Goal: Task Accomplishment & Management: Complete application form

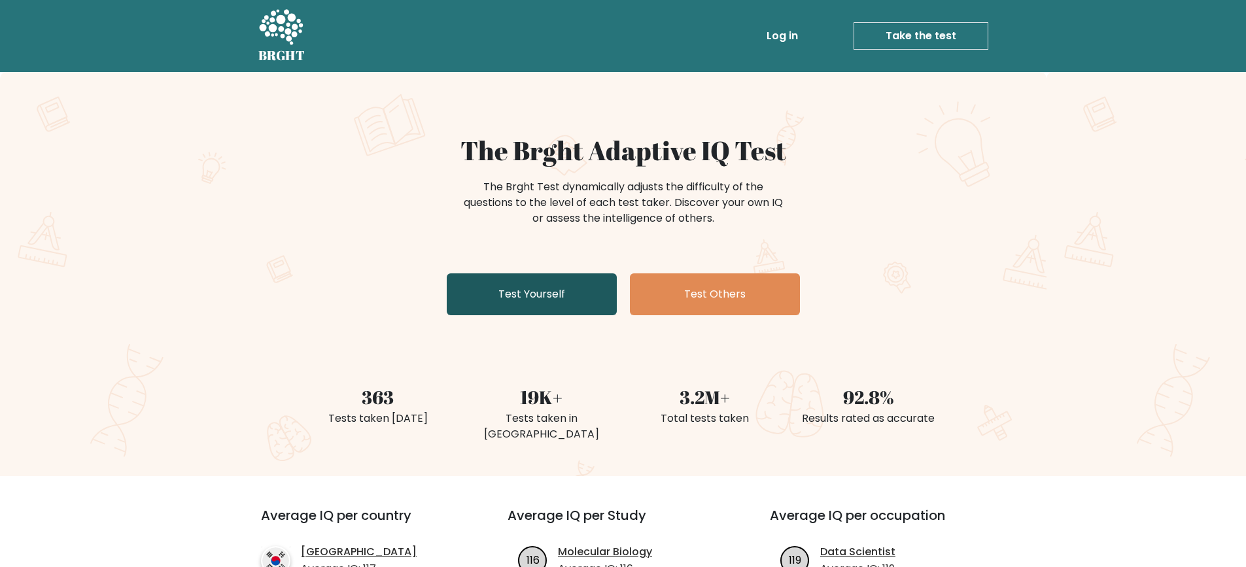
click at [549, 292] on link "Test Yourself" at bounding box center [532, 294] width 170 height 42
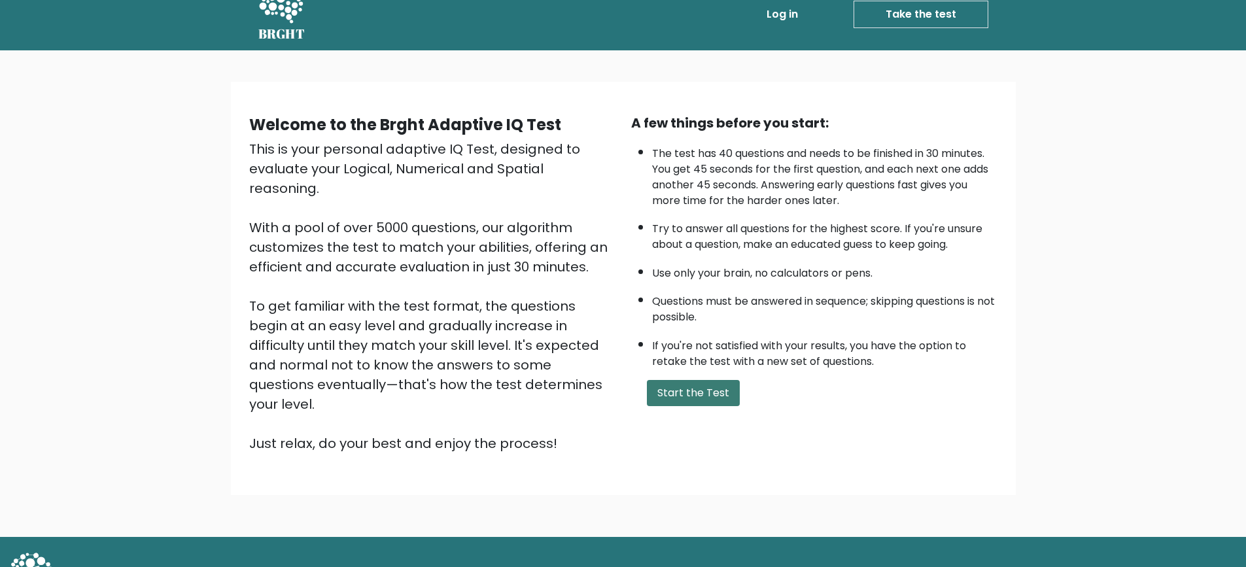
scroll to position [32, 0]
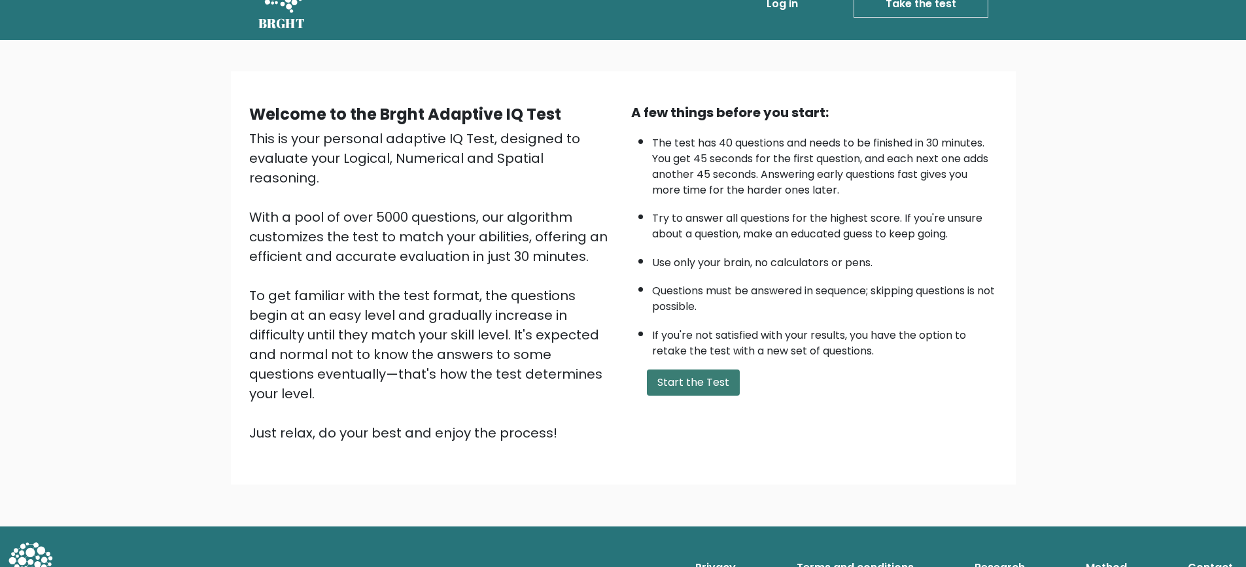
click at [697, 394] on button "Start the Test" at bounding box center [693, 382] width 93 height 26
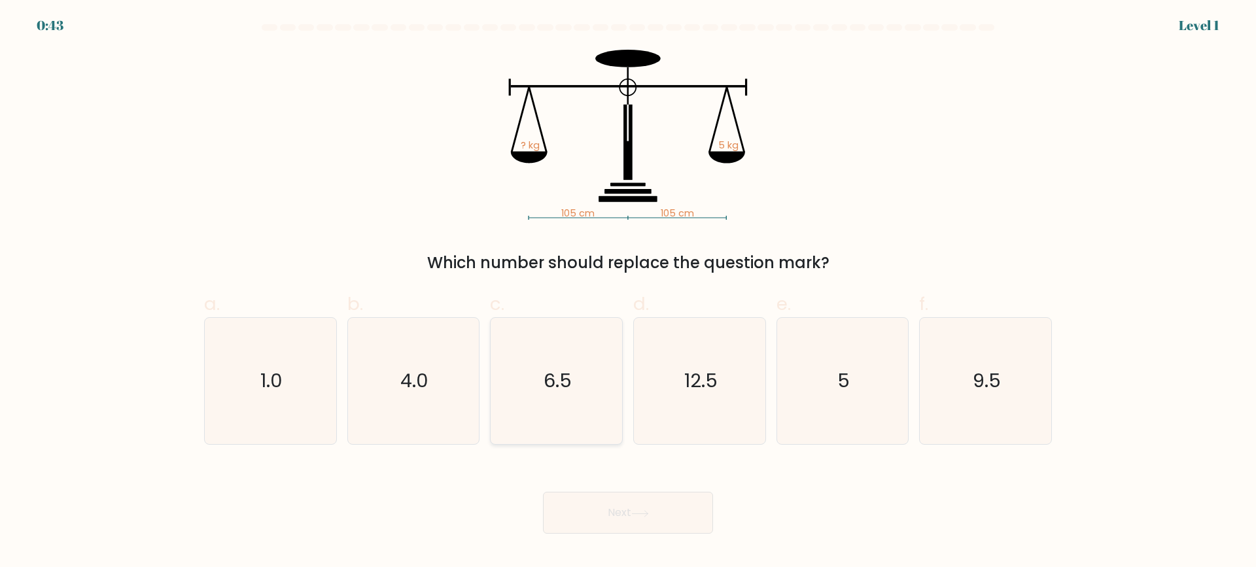
click at [573, 354] on icon "6.5" at bounding box center [556, 381] width 126 height 126
click at [628, 292] on input "c. 6.5" at bounding box center [628, 288] width 1 height 9
radio input "true"
click at [629, 504] on button "Next" at bounding box center [628, 513] width 170 height 42
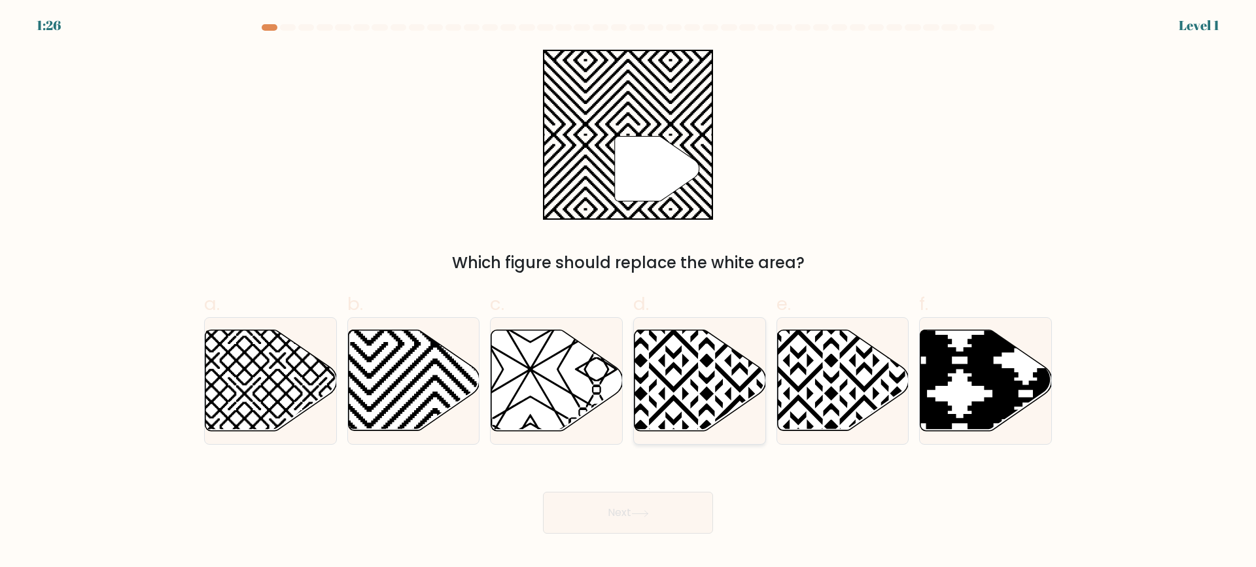
click at [670, 414] on icon at bounding box center [699, 380] width 131 height 101
click at [628, 292] on input "d." at bounding box center [628, 288] width 1 height 9
radio input "true"
click at [551, 388] on icon at bounding box center [556, 380] width 131 height 101
click at [628, 292] on input "c." at bounding box center [628, 288] width 1 height 9
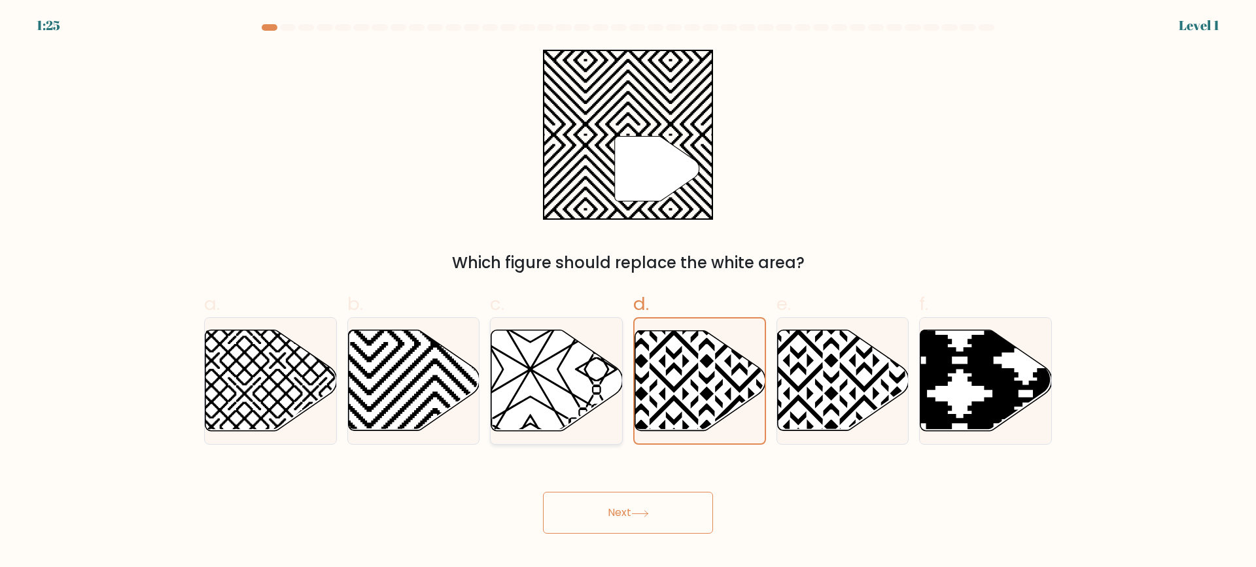
radio input "true"
click at [626, 518] on button "Next" at bounding box center [628, 513] width 170 height 42
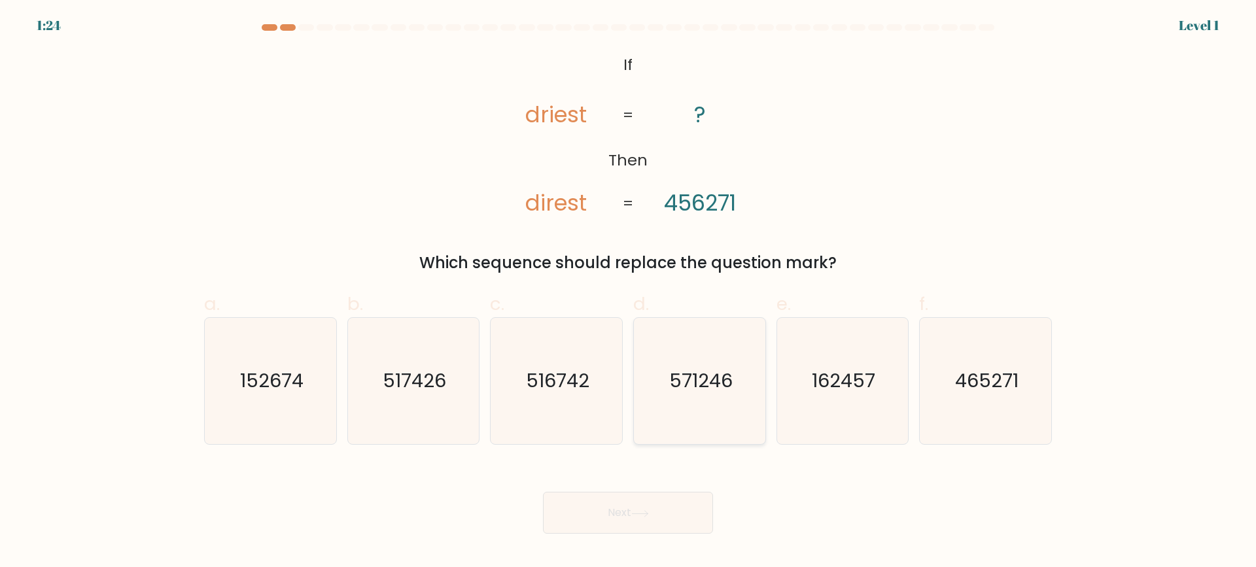
click at [664, 398] on icon "571246" at bounding box center [699, 381] width 126 height 126
click at [628, 292] on input "d. 571246" at bounding box center [628, 288] width 1 height 9
radio input "true"
click at [638, 486] on div "Next" at bounding box center [627, 496] width 863 height 73
click at [645, 512] on icon at bounding box center [640, 513] width 18 height 7
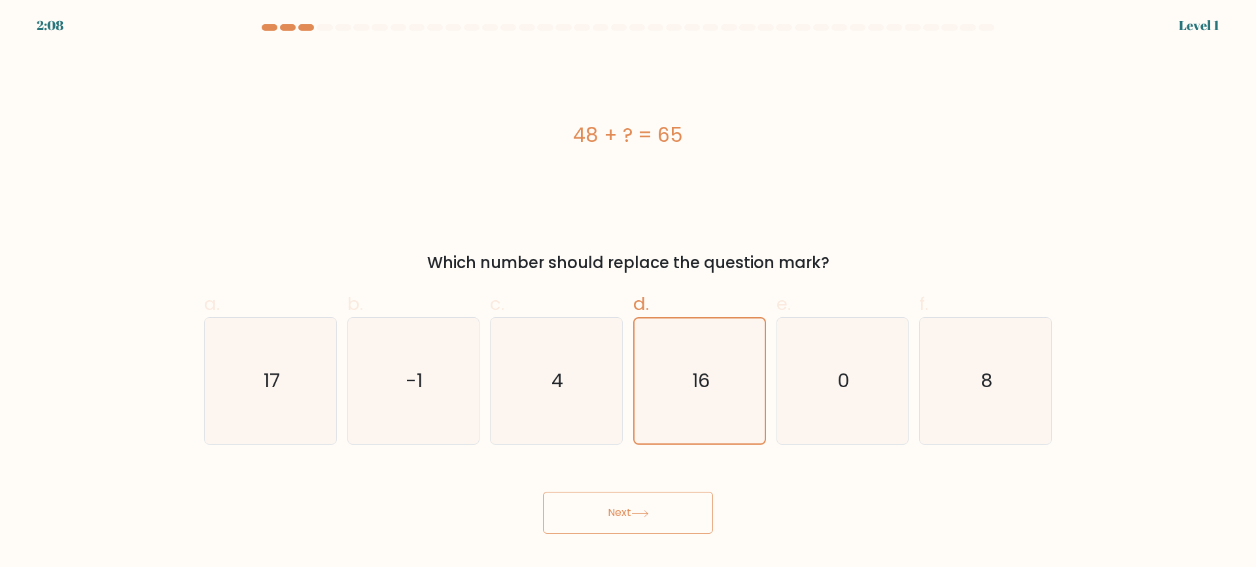
drag, startPoint x: 633, startPoint y: 519, endPoint x: 634, endPoint y: 508, distance: 10.5
click at [633, 515] on button "Next" at bounding box center [628, 513] width 170 height 42
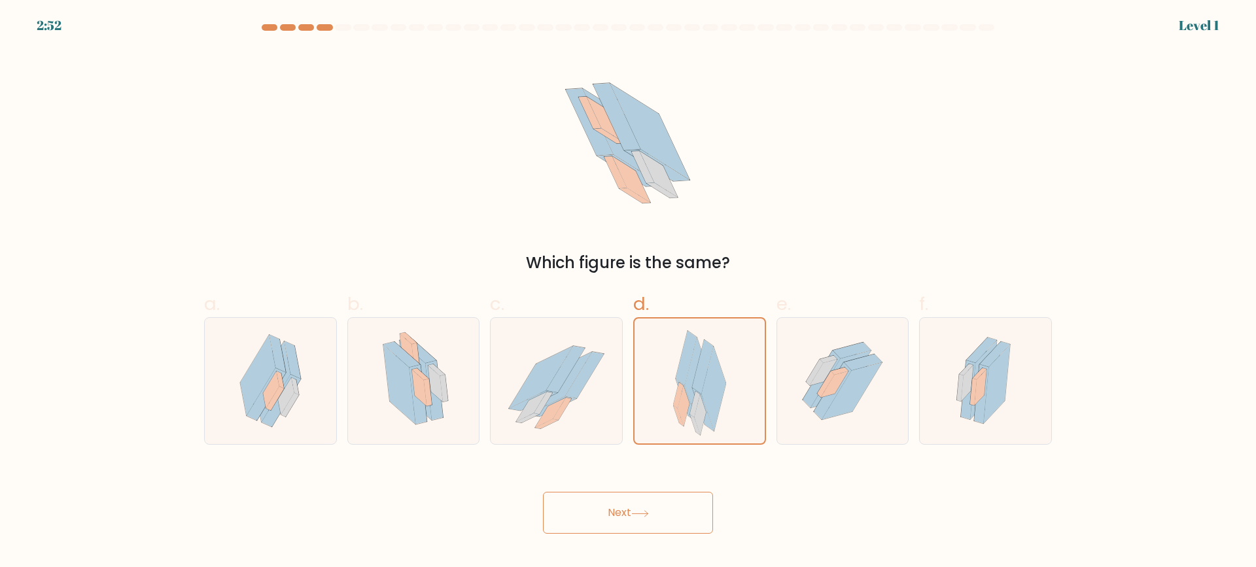
click at [660, 497] on button "Next" at bounding box center [628, 513] width 170 height 42
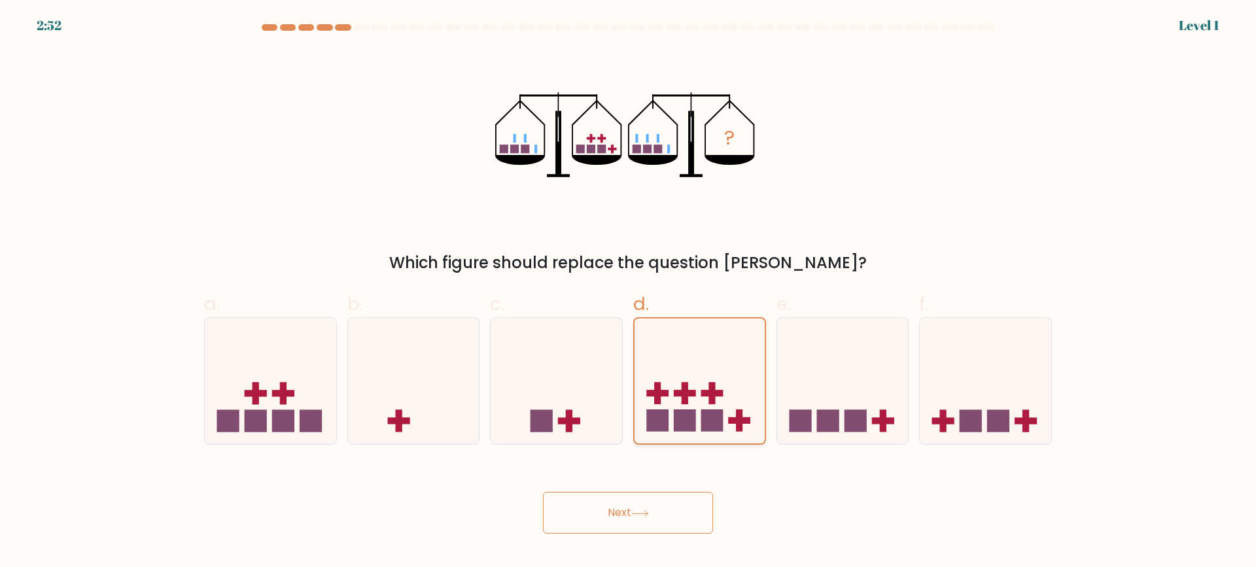
drag, startPoint x: 661, startPoint y: 492, endPoint x: 698, endPoint y: 383, distance: 115.4
click at [662, 487] on div "Next" at bounding box center [627, 496] width 863 height 73
drag, startPoint x: 705, startPoint y: 363, endPoint x: 658, endPoint y: 485, distance: 131.0
click at [705, 364] on icon at bounding box center [699, 382] width 130 height 108
click at [628, 292] on input "d." at bounding box center [628, 288] width 1 height 9
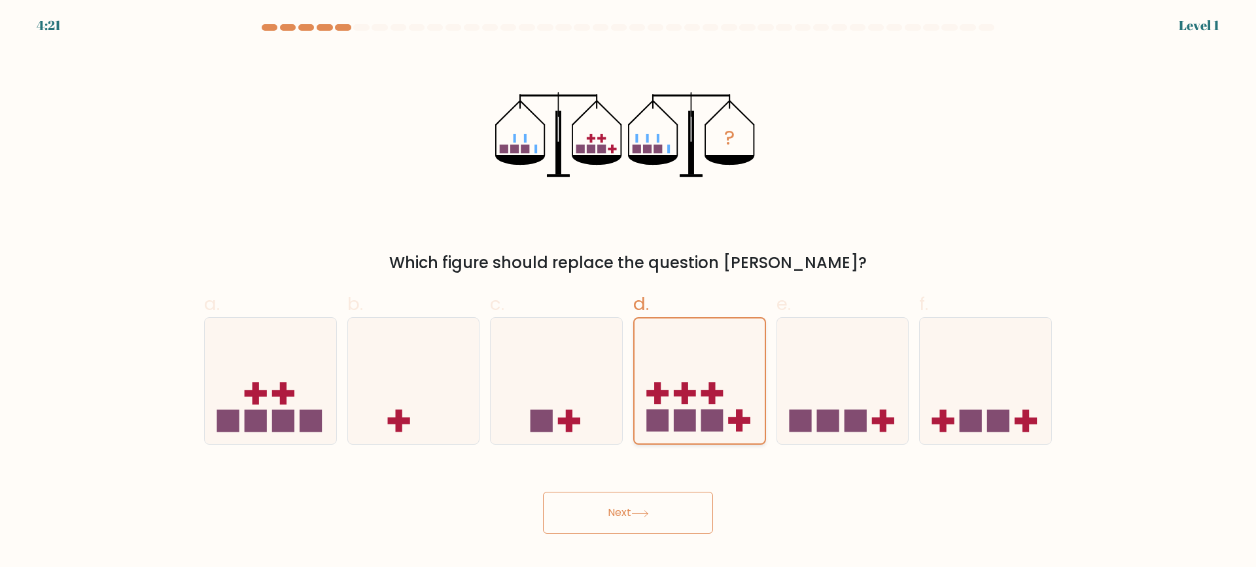
drag, startPoint x: 657, startPoint y: 486, endPoint x: 683, endPoint y: 408, distance: 81.9
click at [657, 479] on div "Next" at bounding box center [627, 496] width 863 height 73
drag, startPoint x: 624, startPoint y: 537, endPoint x: 657, endPoint y: 462, distance: 81.7
click at [625, 527] on button "Next" at bounding box center [628, 513] width 170 height 42
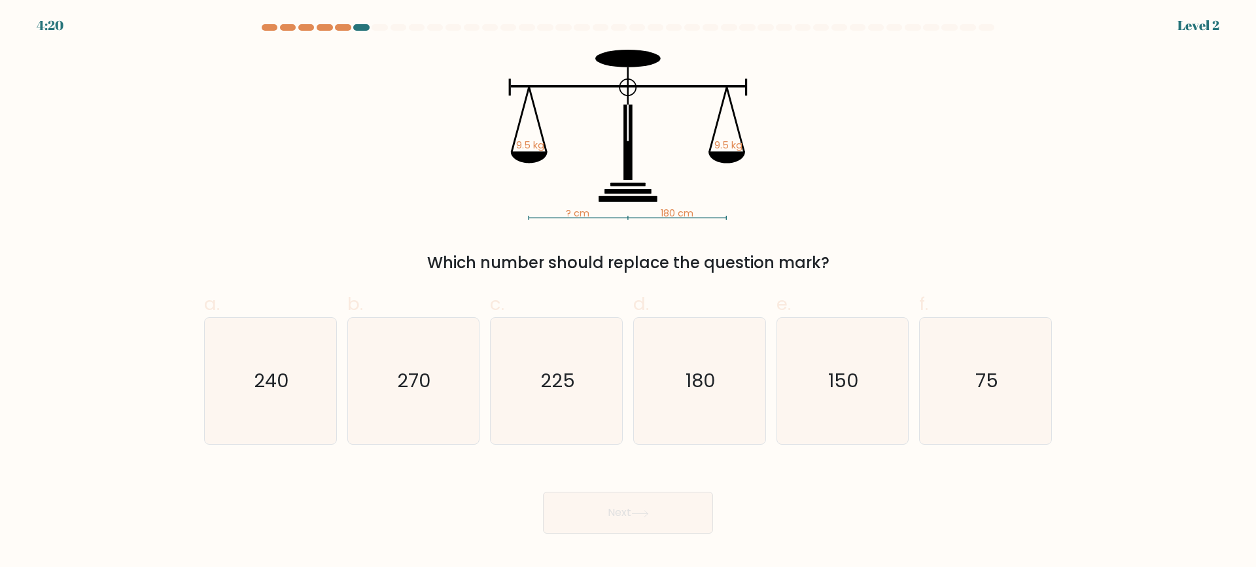
drag, startPoint x: 654, startPoint y: 501, endPoint x: 662, endPoint y: 491, distance: 12.6
click at [654, 500] on button "Next" at bounding box center [628, 513] width 170 height 42
click at [766, 340] on div "d. 180" at bounding box center [699, 367] width 143 height 154
click at [691, 390] on text "180" at bounding box center [700, 381] width 30 height 26
click at [628, 292] on input "d. 180" at bounding box center [628, 288] width 1 height 9
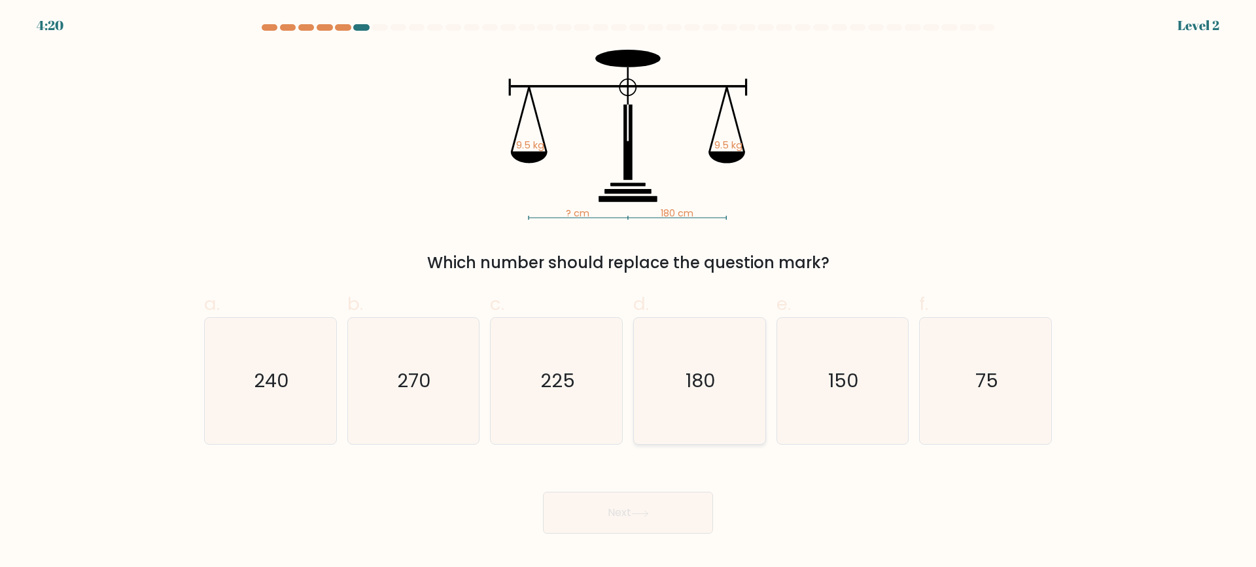
radio input "true"
drag, startPoint x: 664, startPoint y: 529, endPoint x: 664, endPoint y: 514, distance: 15.0
click at [664, 526] on button "Next" at bounding box center [628, 513] width 170 height 42
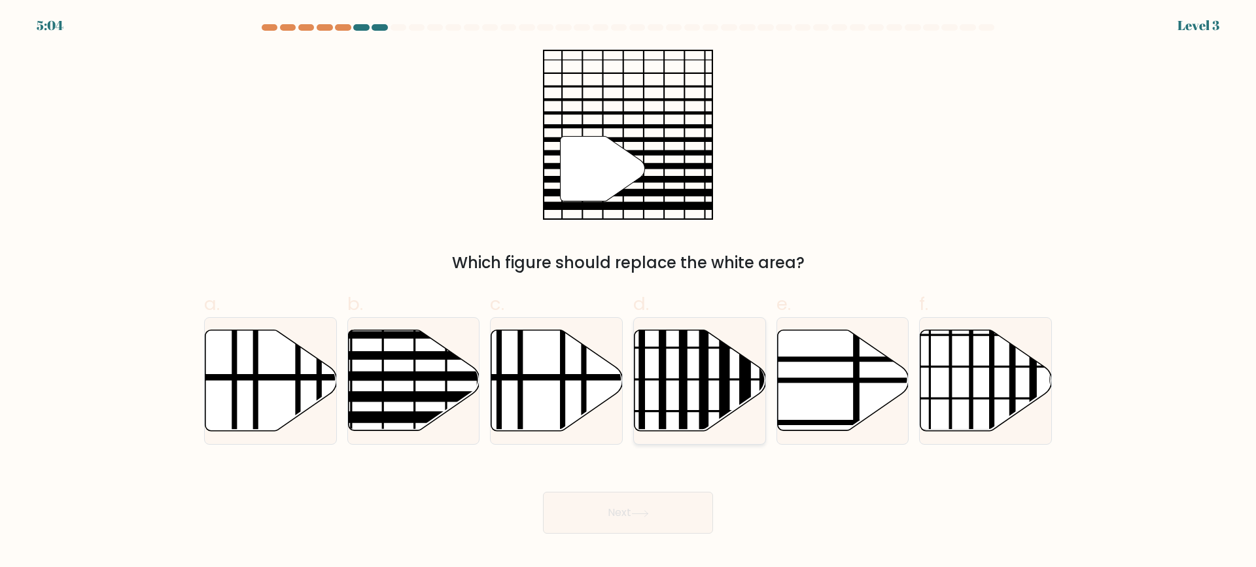
click at [683, 405] on line at bounding box center [683, 435] width 0 height 265
click at [628, 292] on input "d." at bounding box center [628, 288] width 1 height 9
radio input "true"
click at [661, 492] on button "Next" at bounding box center [628, 513] width 170 height 42
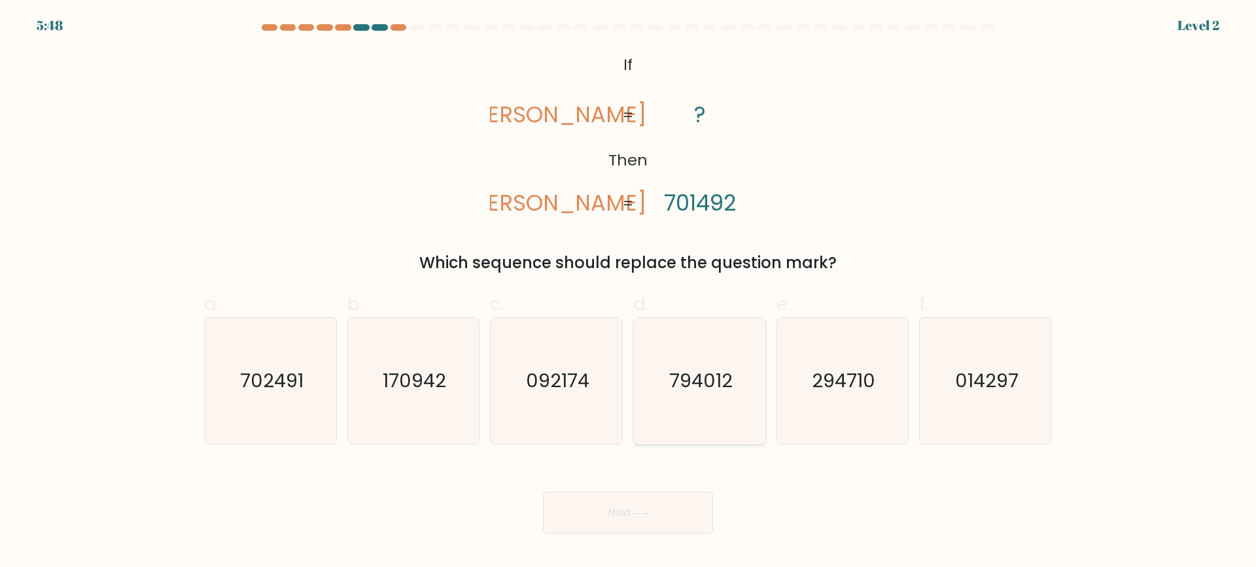
click at [678, 409] on icon "794012" at bounding box center [699, 381] width 126 height 126
click at [628, 292] on input "d. 794012" at bounding box center [628, 288] width 1 height 9
radio input "true"
click at [649, 505] on button "Next" at bounding box center [628, 513] width 170 height 42
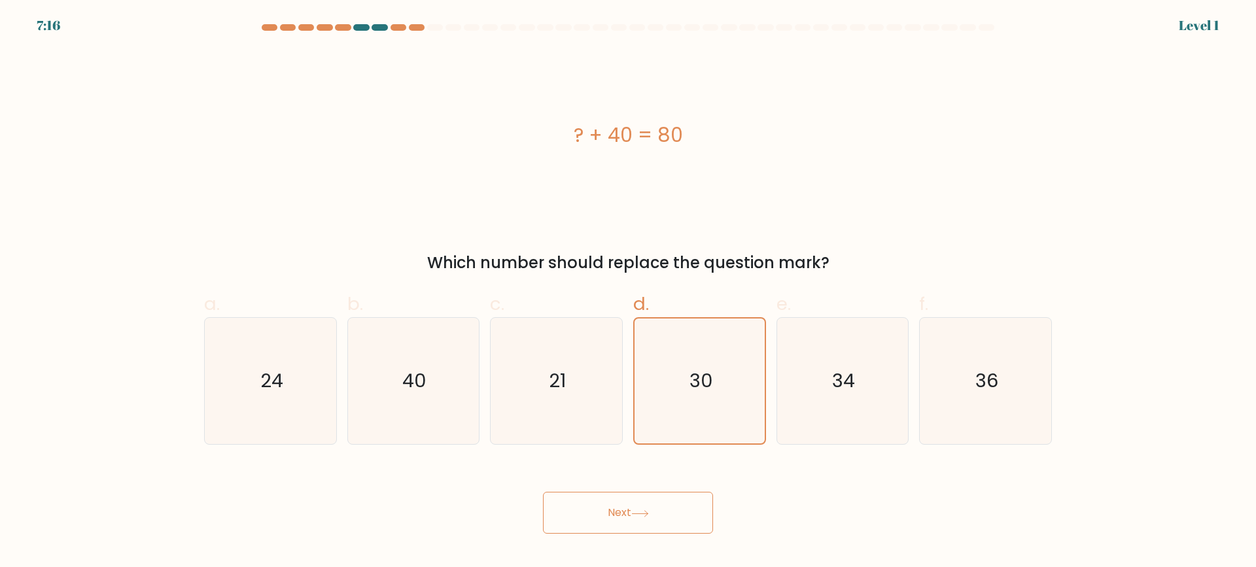
click at [655, 504] on button "Next" at bounding box center [628, 513] width 170 height 42
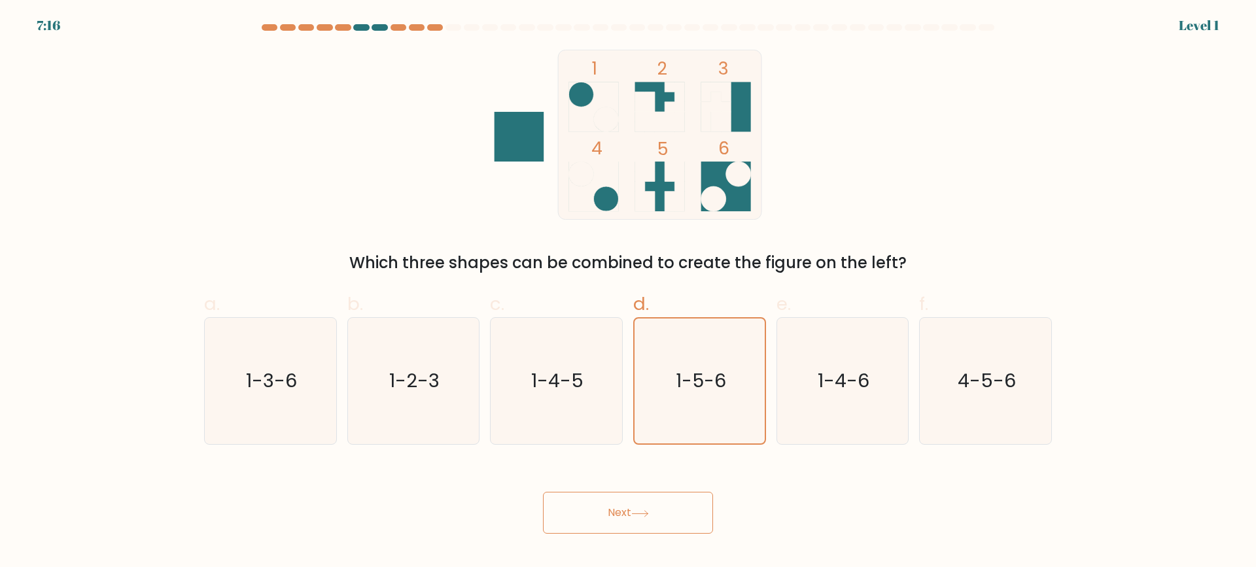
click at [653, 515] on button "Next" at bounding box center [628, 513] width 170 height 42
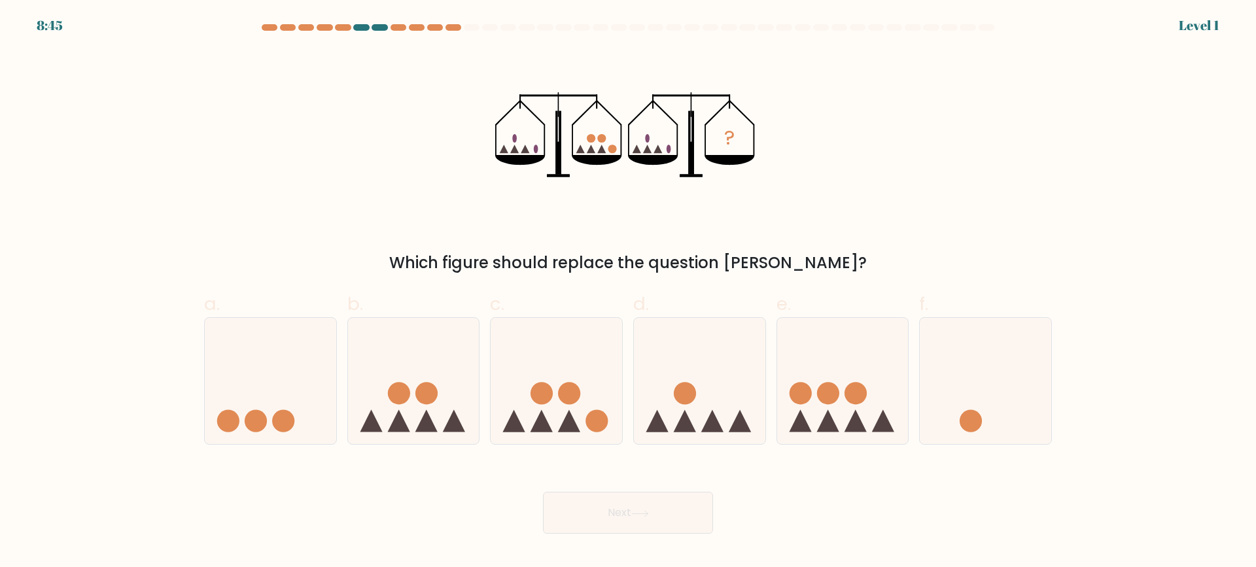
click at [696, 405] on icon at bounding box center [699, 381] width 131 height 109
click at [628, 292] on input "d." at bounding box center [628, 288] width 1 height 9
radio input "true"
drag, startPoint x: 674, startPoint y: 538, endPoint x: 706, endPoint y: 428, distance: 114.3
click at [674, 537] on body "8:45 Level 1" at bounding box center [628, 283] width 1256 height 567
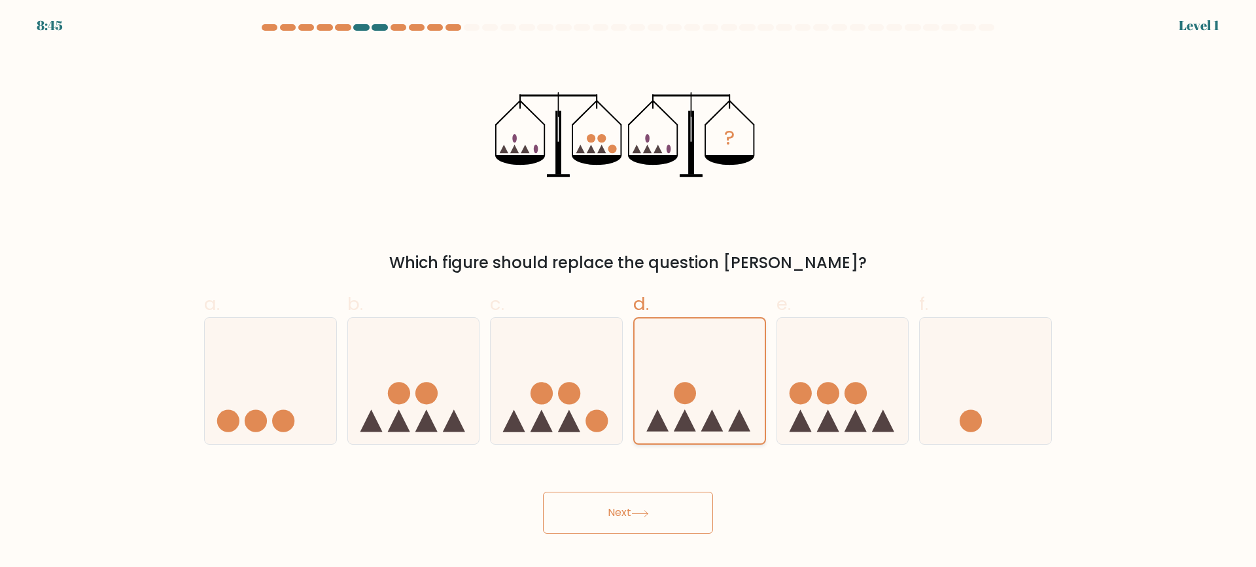
click at [706, 418] on icon at bounding box center [699, 382] width 130 height 108
click at [628, 292] on input "d." at bounding box center [628, 288] width 1 height 9
click at [681, 501] on button "Next" at bounding box center [628, 513] width 170 height 42
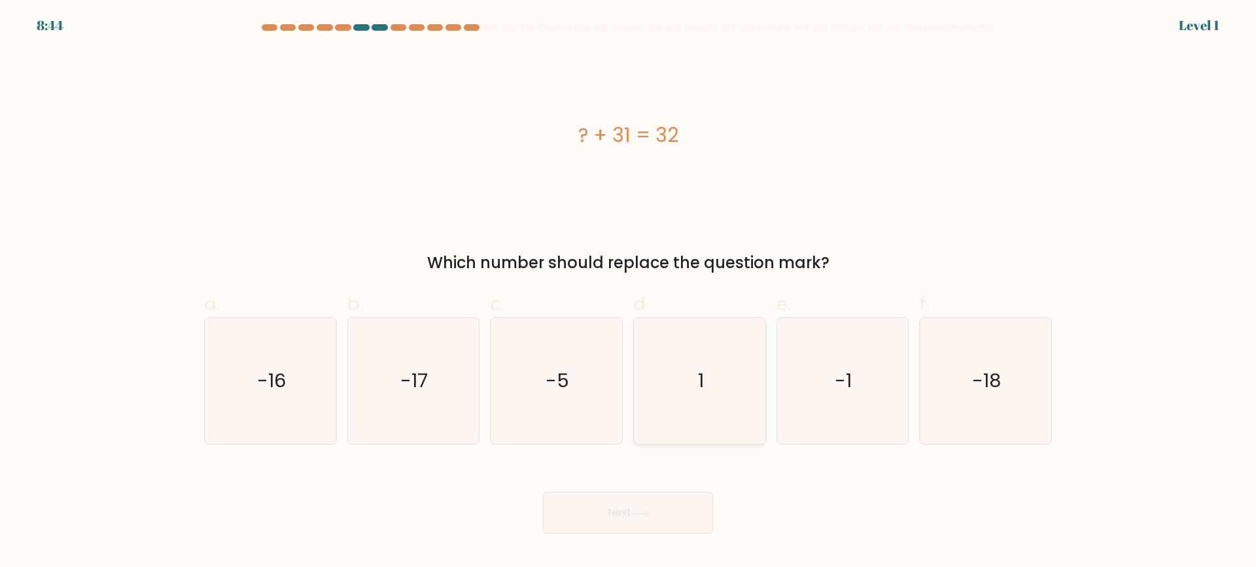
click at [696, 422] on icon "1" at bounding box center [699, 381] width 126 height 126
click at [628, 292] on input "d. 1" at bounding box center [628, 288] width 1 height 9
radio input "true"
drag, startPoint x: 677, startPoint y: 498, endPoint x: 697, endPoint y: 423, distance: 77.7
click at [677, 494] on button "Next" at bounding box center [628, 513] width 170 height 42
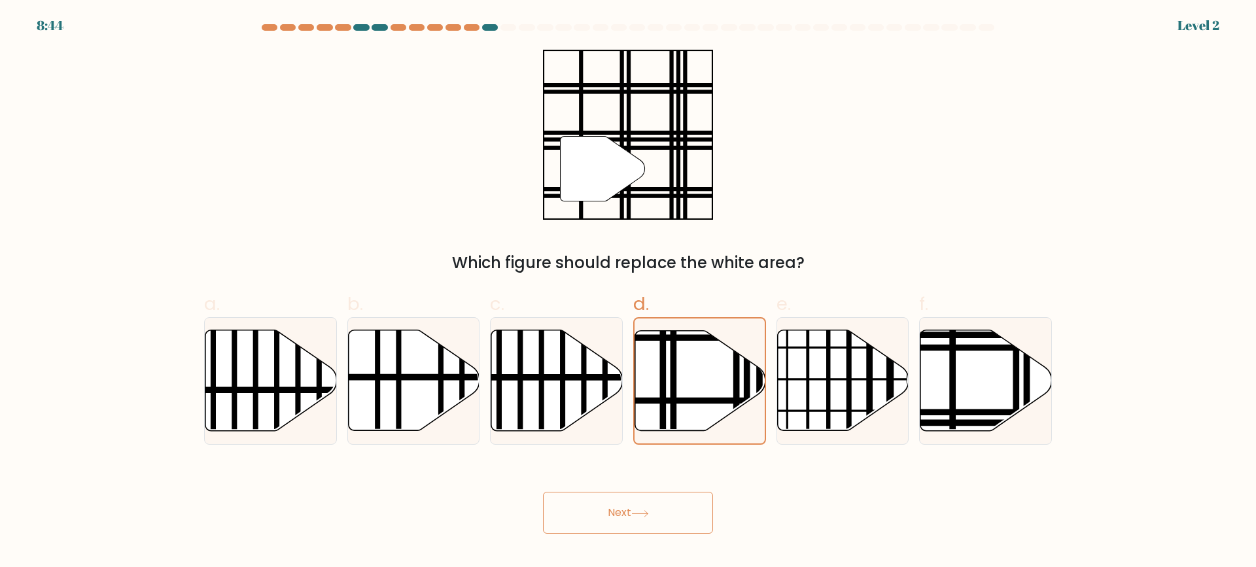
click at [676, 487] on div "Next" at bounding box center [627, 496] width 863 height 73
click at [704, 389] on icon at bounding box center [700, 380] width 130 height 99
click at [628, 292] on input "d." at bounding box center [628, 288] width 1 height 9
click at [666, 502] on button "Next" at bounding box center [628, 513] width 170 height 42
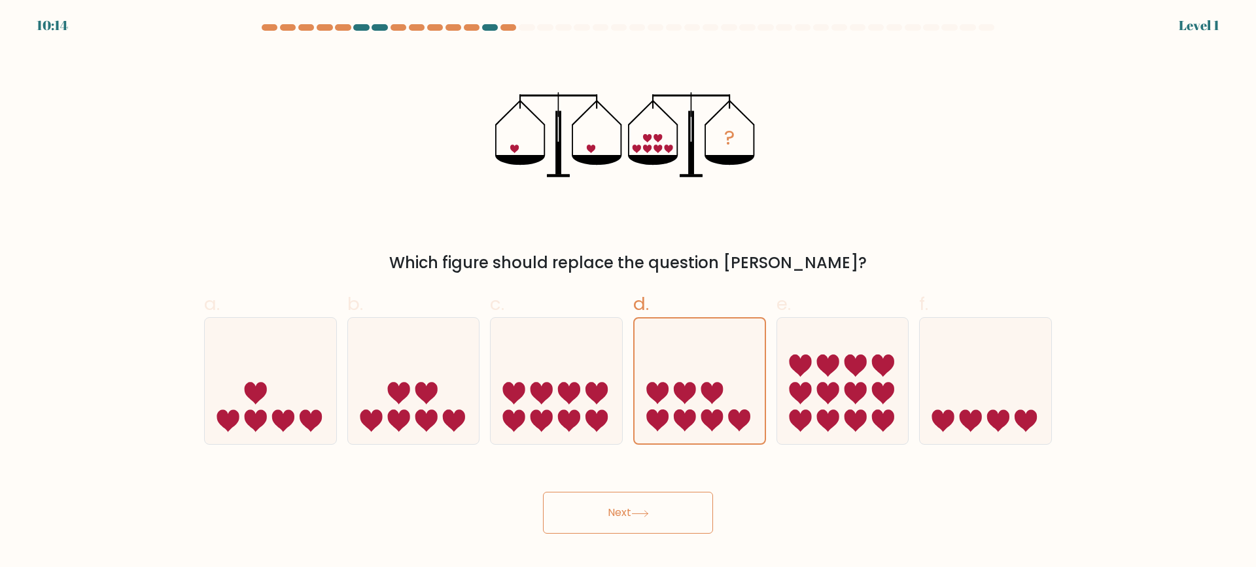
drag, startPoint x: 655, startPoint y: 494, endPoint x: 657, endPoint y: 484, distance: 10.0
click at [655, 492] on button "Next" at bounding box center [628, 513] width 170 height 42
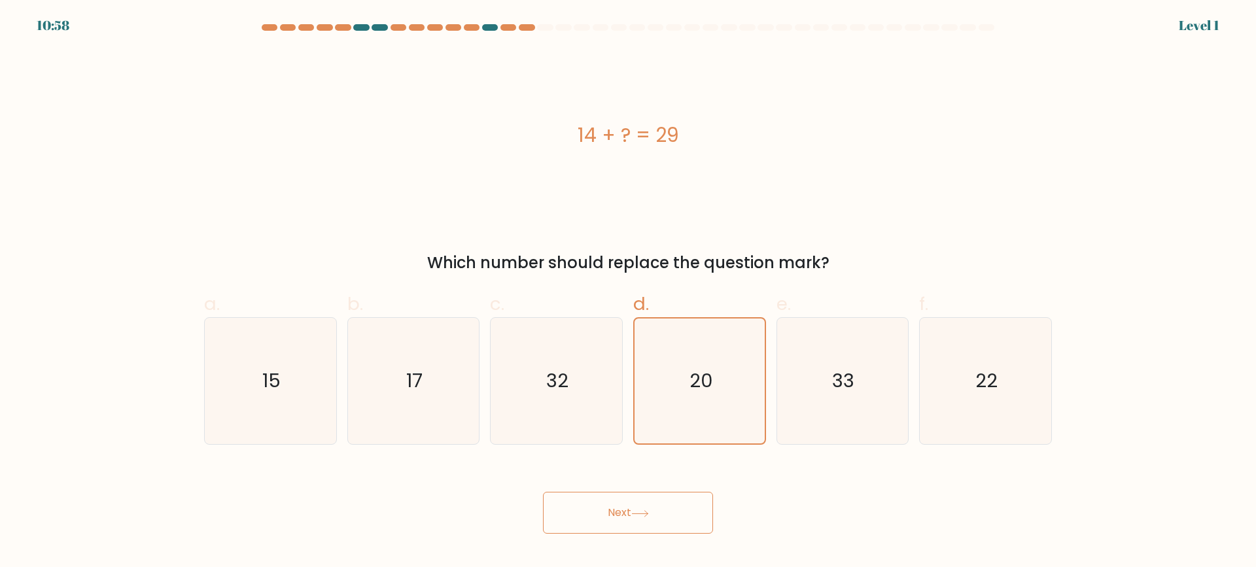
drag, startPoint x: 649, startPoint y: 493, endPoint x: 672, endPoint y: 421, distance: 75.5
click at [649, 490] on div "Next" at bounding box center [627, 496] width 863 height 73
click at [673, 415] on icon "20" at bounding box center [699, 380] width 125 height 125
click at [628, 292] on input "d. 20" at bounding box center [628, 288] width 1 height 9
drag, startPoint x: 638, startPoint y: 509, endPoint x: 635, endPoint y: 477, distance: 31.6
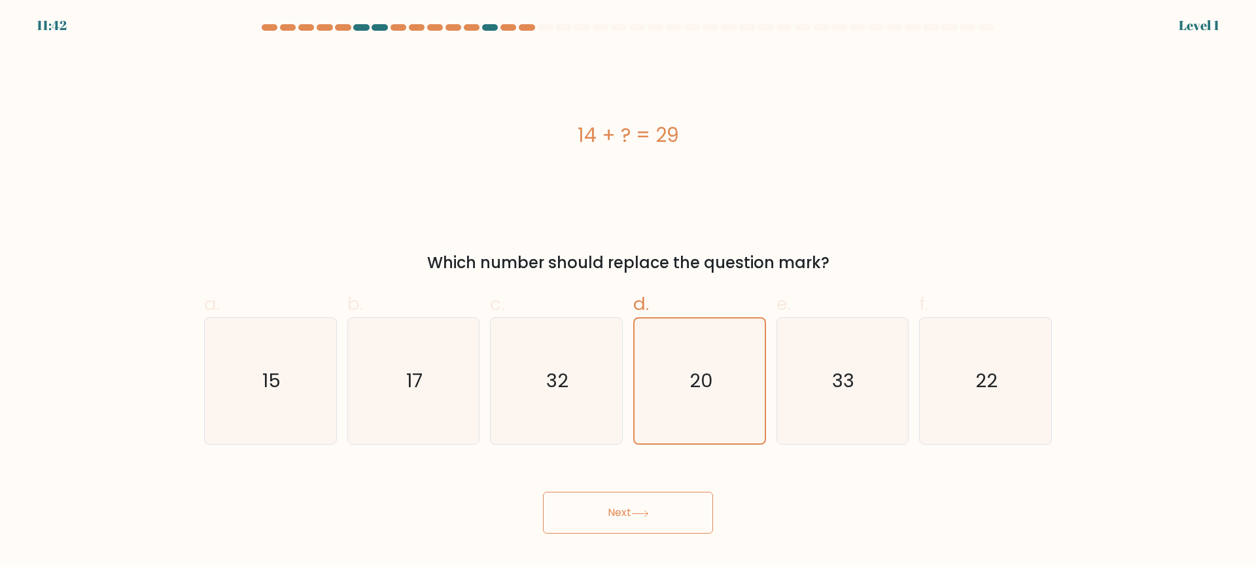
click at [638, 505] on button "Next" at bounding box center [628, 513] width 170 height 42
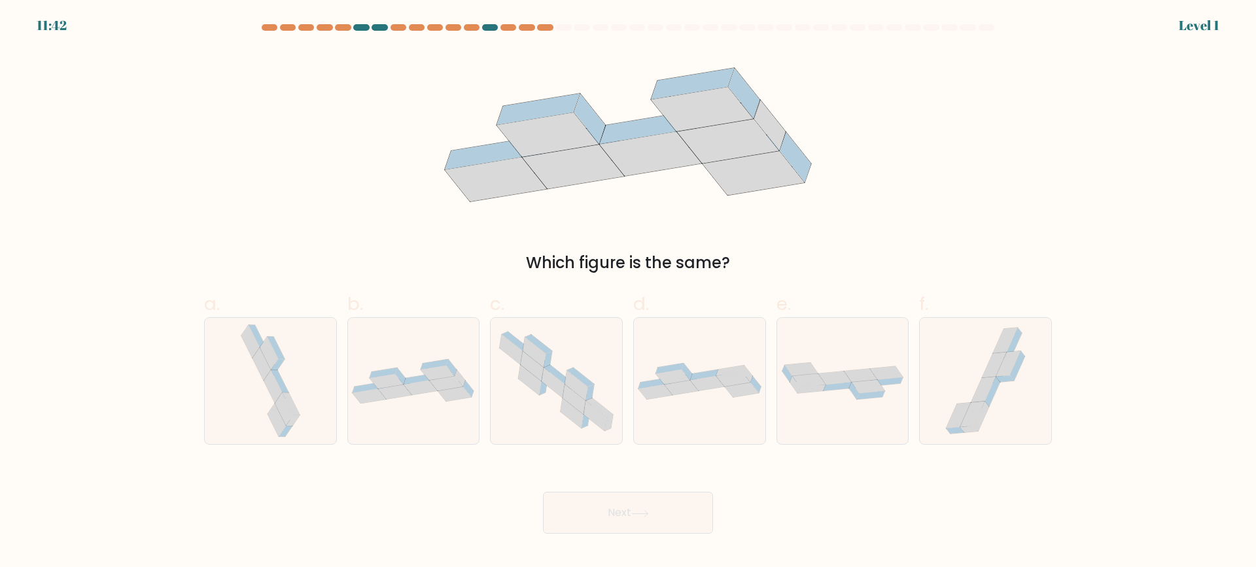
click at [597, 415] on icon at bounding box center [595, 416] width 23 height 30
click at [628, 292] on input "c." at bounding box center [628, 288] width 1 height 9
radio input "true"
click at [630, 500] on button "Next" at bounding box center [628, 513] width 170 height 42
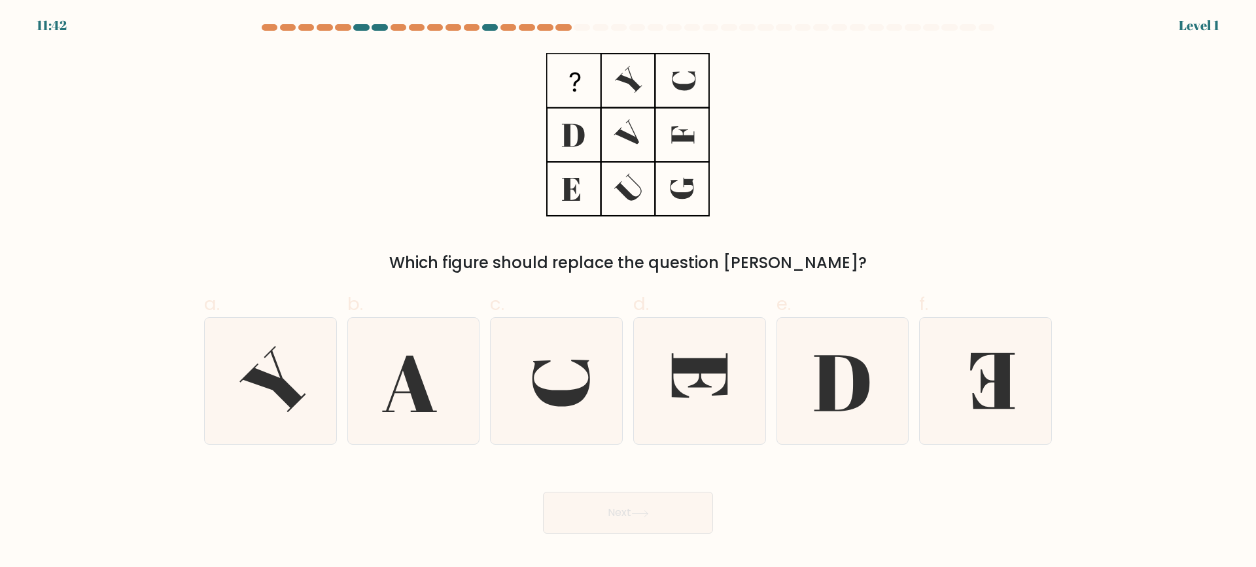
click at [587, 407] on icon at bounding box center [556, 381] width 126 height 126
click at [628, 292] on input "c." at bounding box center [628, 288] width 1 height 9
radio input "true"
drag, startPoint x: 618, startPoint y: 488, endPoint x: 662, endPoint y: 406, distance: 92.7
click at [618, 487] on div "Next" at bounding box center [627, 496] width 863 height 73
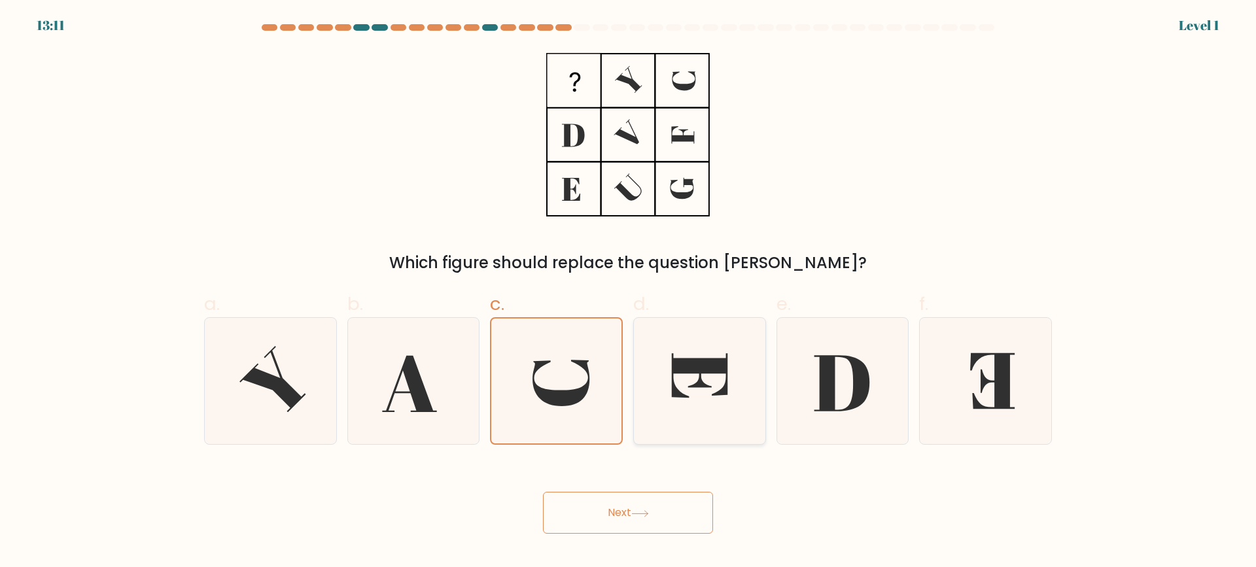
click at [664, 400] on icon at bounding box center [699, 381] width 126 height 126
click at [628, 292] on input "d." at bounding box center [628, 288] width 1 height 9
radio input "true"
click at [626, 495] on button "Next" at bounding box center [628, 513] width 170 height 42
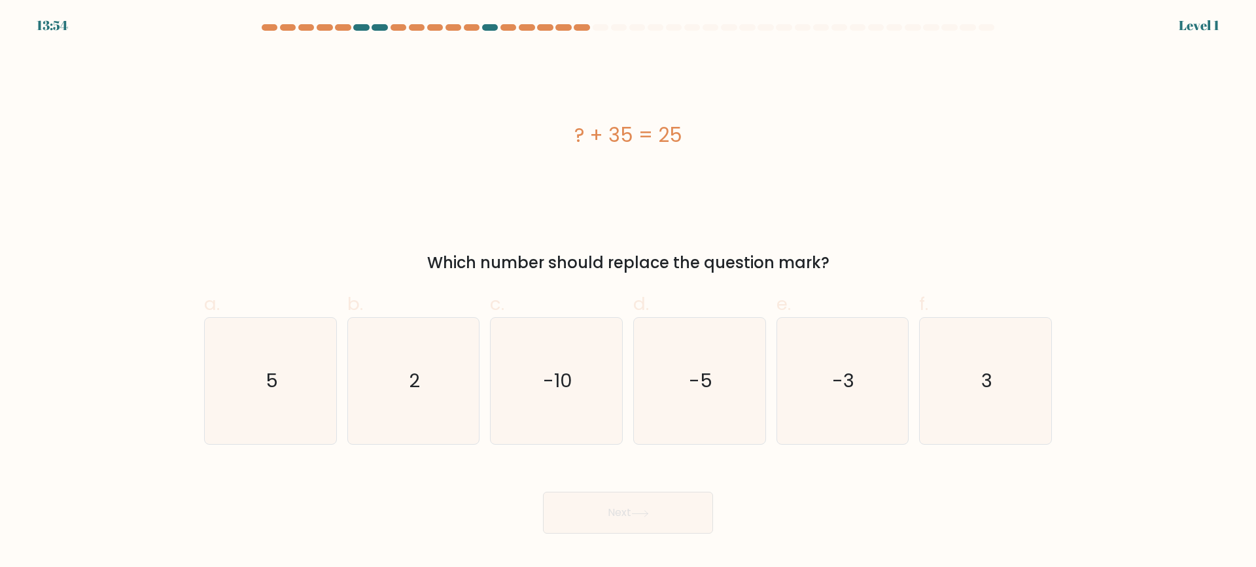
click at [607, 518] on button "Next" at bounding box center [628, 513] width 170 height 42
click at [589, 382] on icon "-10" at bounding box center [556, 381] width 126 height 126
click at [628, 292] on input "c. -10" at bounding box center [628, 288] width 1 height 9
radio input "true"
click at [630, 500] on button "Next" at bounding box center [628, 513] width 170 height 42
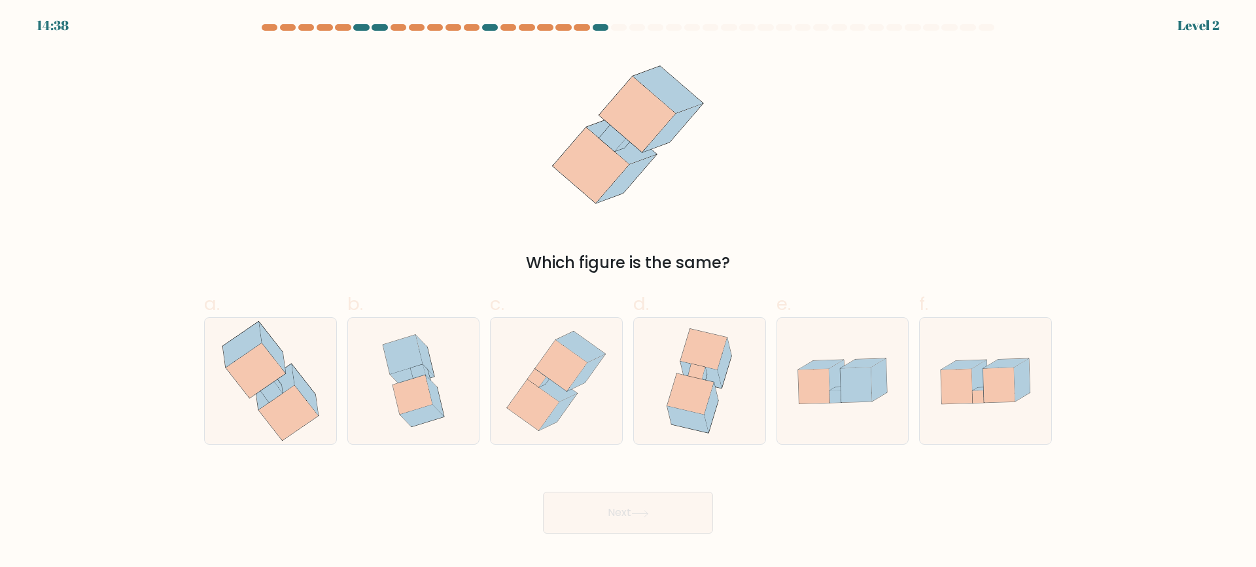
click at [683, 381] on icon at bounding box center [690, 394] width 46 height 41
click at [628, 292] on input "d." at bounding box center [628, 288] width 1 height 9
radio input "true"
click at [636, 504] on button "Next" at bounding box center [628, 513] width 170 height 42
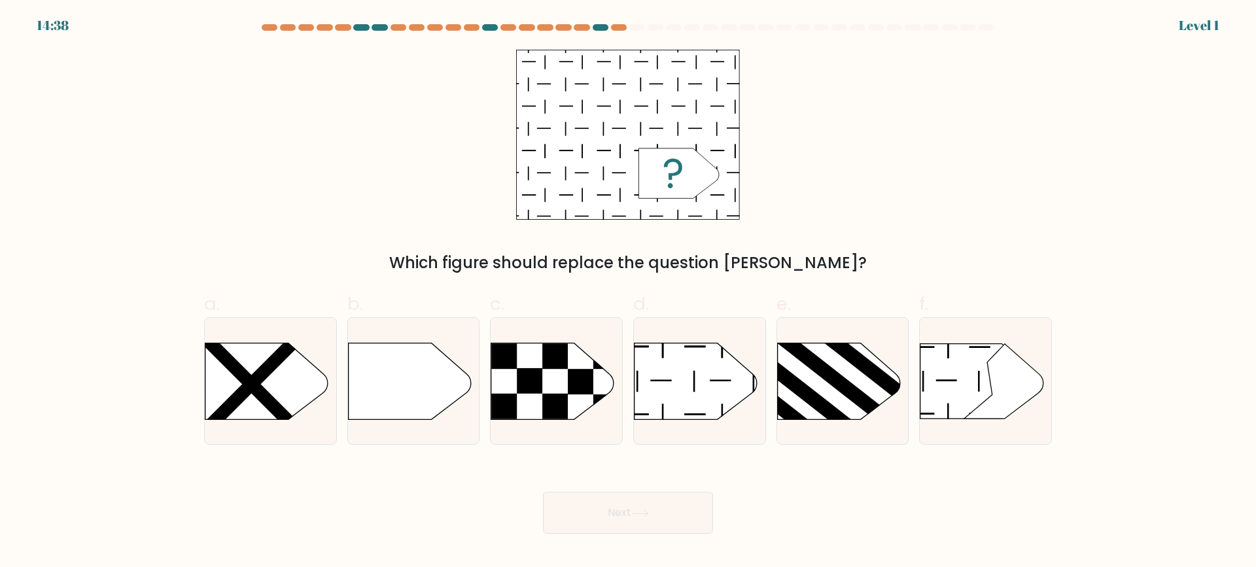
click at [579, 405] on icon at bounding box center [552, 381] width 123 height 77
click at [628, 292] on input "c." at bounding box center [628, 288] width 1 height 9
radio input "true"
click at [612, 502] on button "Next" at bounding box center [628, 513] width 170 height 42
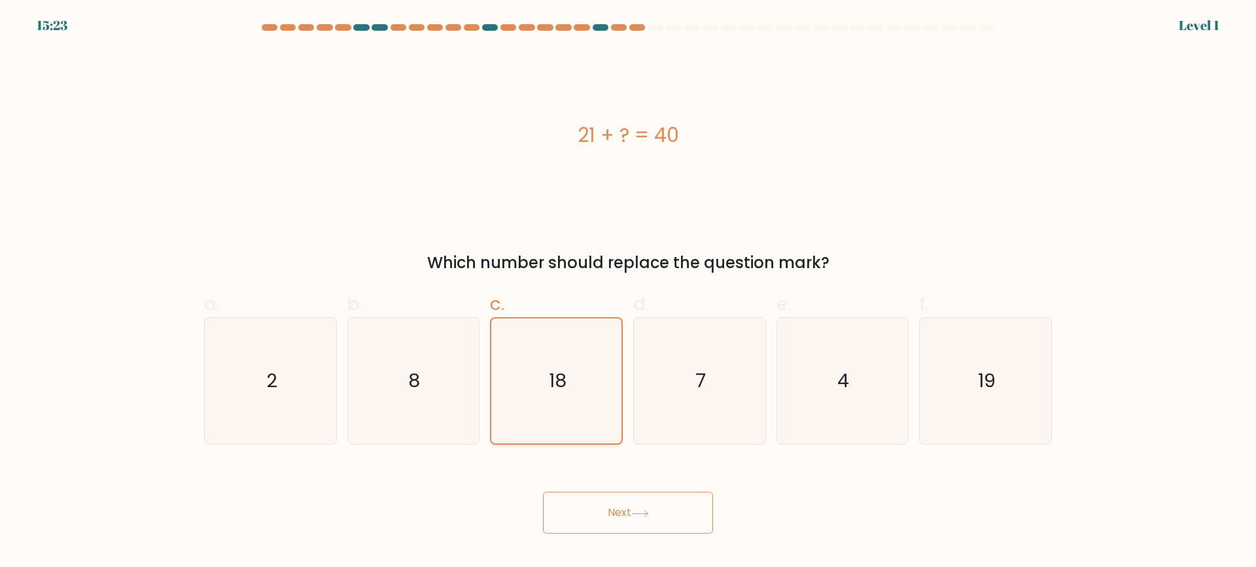
drag, startPoint x: 615, startPoint y: 509, endPoint x: 594, endPoint y: 404, distance: 106.7
click at [615, 505] on button "Next" at bounding box center [628, 513] width 170 height 42
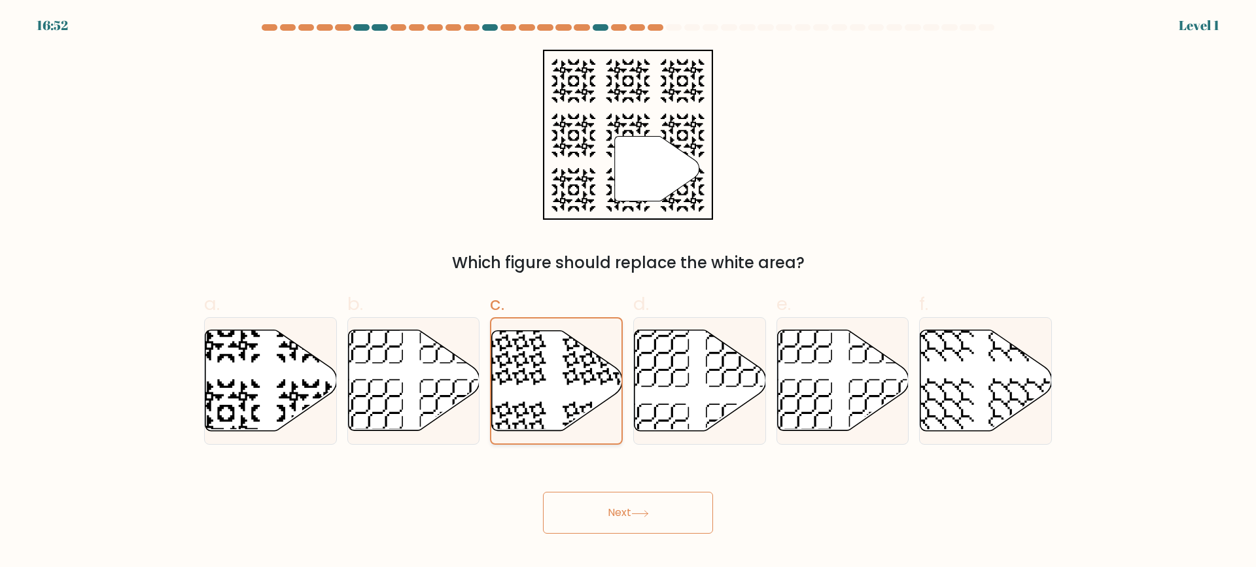
drag, startPoint x: 615, startPoint y: 492, endPoint x: 590, endPoint y: 398, distance: 98.0
click at [615, 490] on div "Next" at bounding box center [627, 496] width 863 height 73
click at [587, 393] on icon at bounding box center [557, 380] width 130 height 99
click at [628, 292] on input "c." at bounding box center [628, 288] width 1 height 9
drag, startPoint x: 611, startPoint y: 483, endPoint x: 594, endPoint y: 386, distance: 98.9
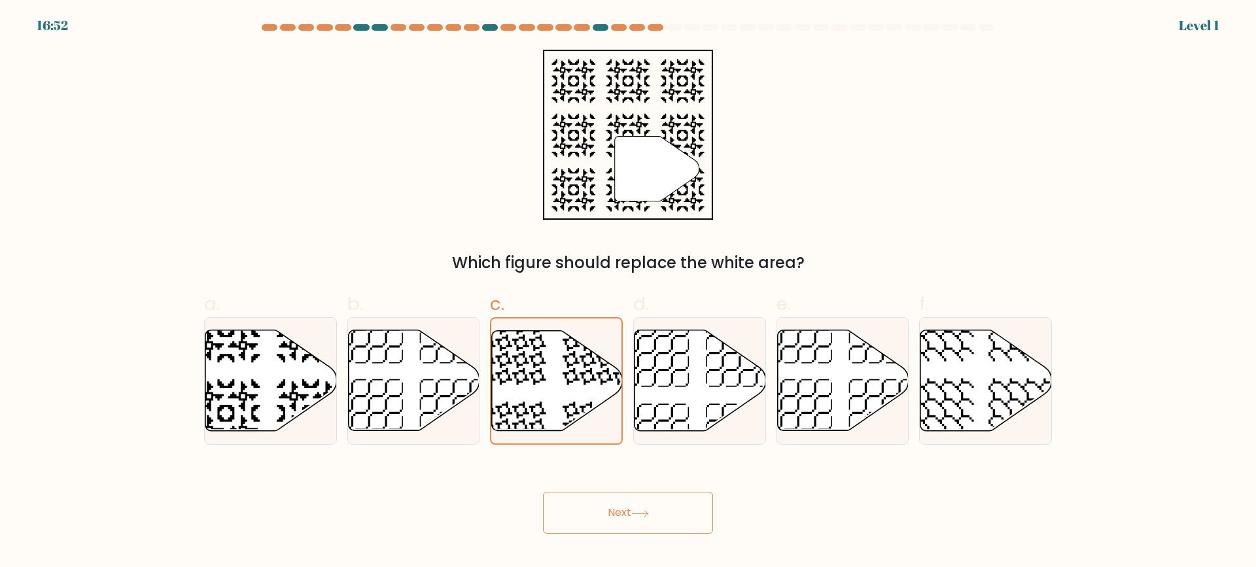
click at [611, 482] on div "Next" at bounding box center [627, 496] width 863 height 73
click at [592, 379] on icon at bounding box center [595, 351] width 67 height 67
click at [628, 292] on input "c." at bounding box center [628, 288] width 1 height 9
click at [600, 475] on div "Next" at bounding box center [627, 496] width 863 height 73
click at [600, 495] on button "Next" at bounding box center [628, 513] width 170 height 42
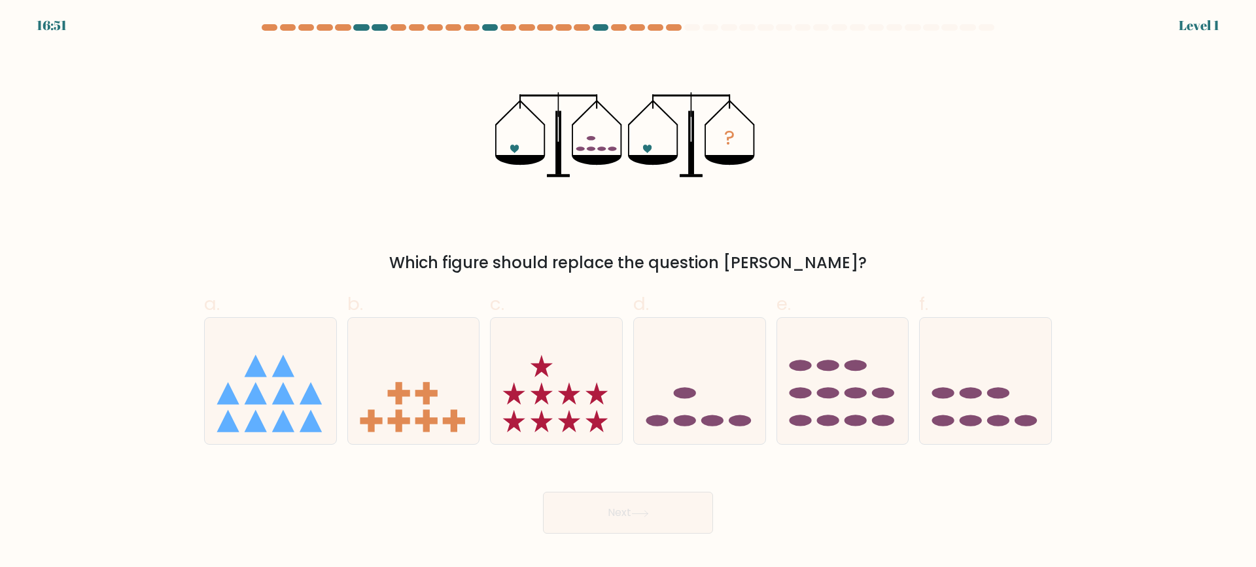
click at [585, 400] on icon at bounding box center [555, 381] width 131 height 109
click at [628, 292] on input "c." at bounding box center [628, 288] width 1 height 9
radio input "true"
click at [596, 496] on button "Next" at bounding box center [628, 513] width 170 height 42
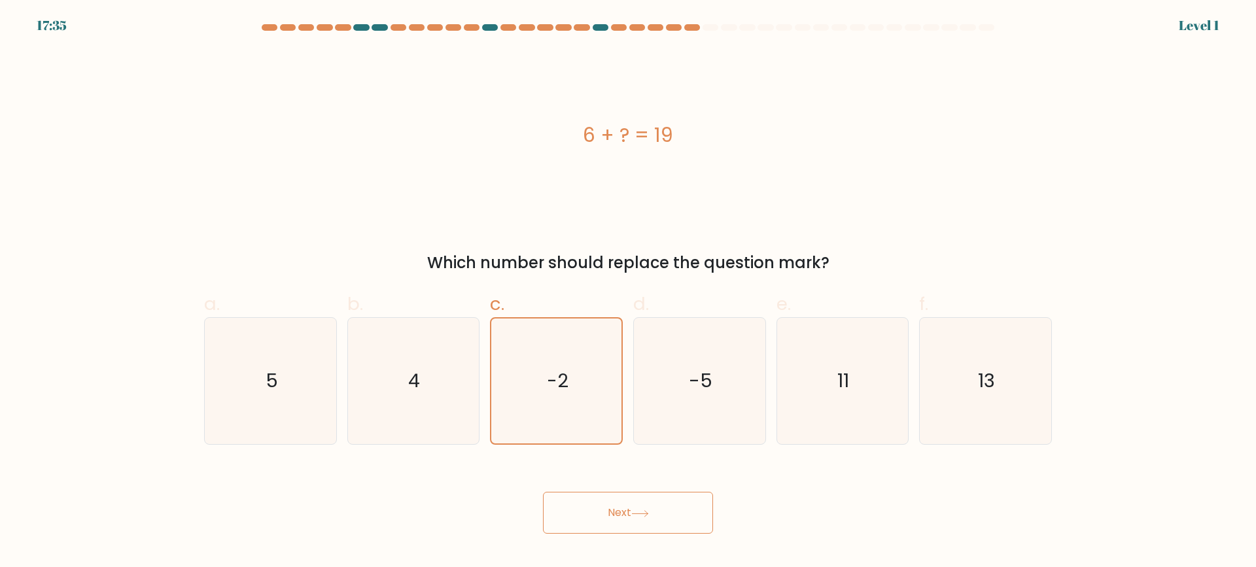
click at [606, 522] on button "Next" at bounding box center [628, 513] width 170 height 42
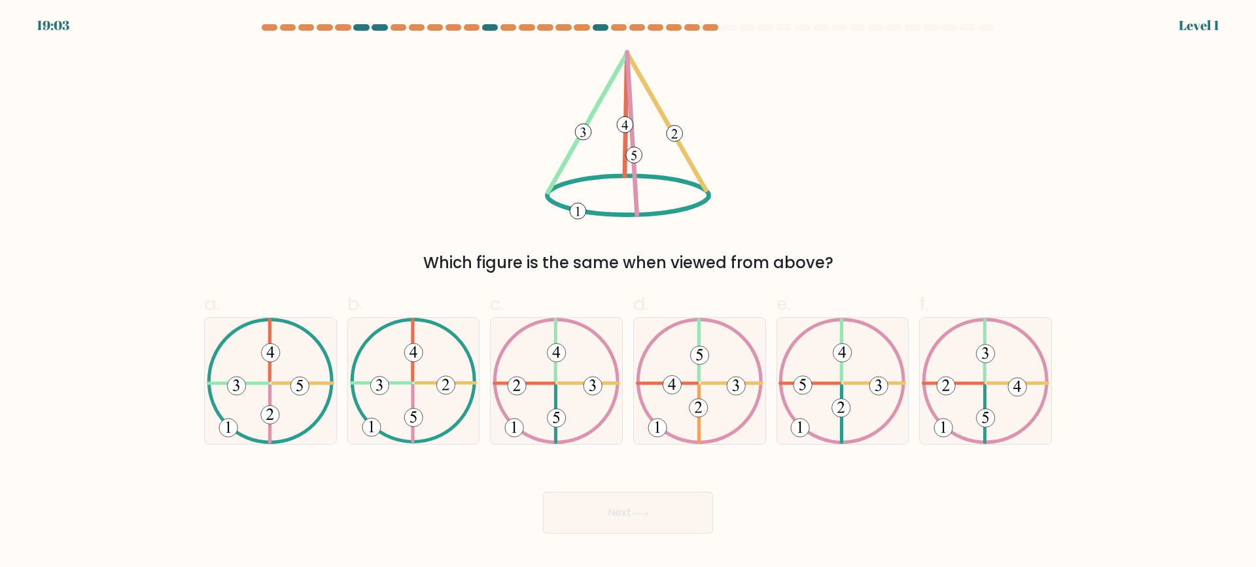
click at [547, 412] on icon at bounding box center [556, 381] width 128 height 126
click at [628, 292] on input "c." at bounding box center [628, 288] width 1 height 9
radio input "true"
click at [596, 530] on button "Next" at bounding box center [628, 513] width 170 height 42
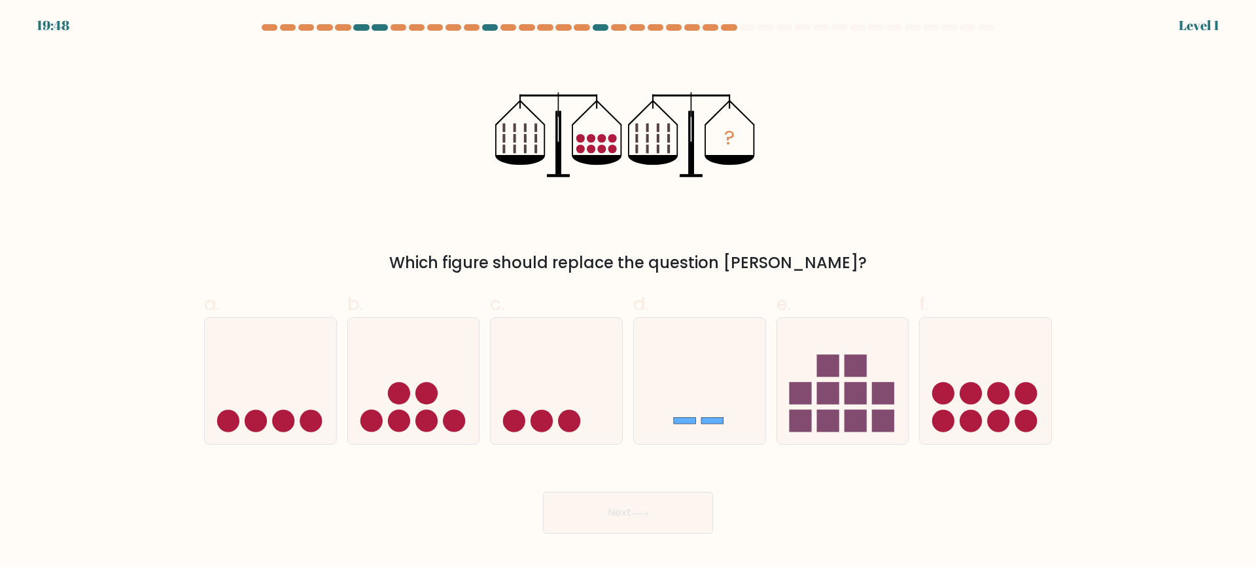
click at [579, 458] on form at bounding box center [628, 278] width 1256 height 509
click at [573, 410] on icon at bounding box center [555, 381] width 131 height 109
click at [628, 292] on input "c." at bounding box center [628, 288] width 1 height 9
radio input "true"
click at [597, 501] on button "Next" at bounding box center [628, 513] width 170 height 42
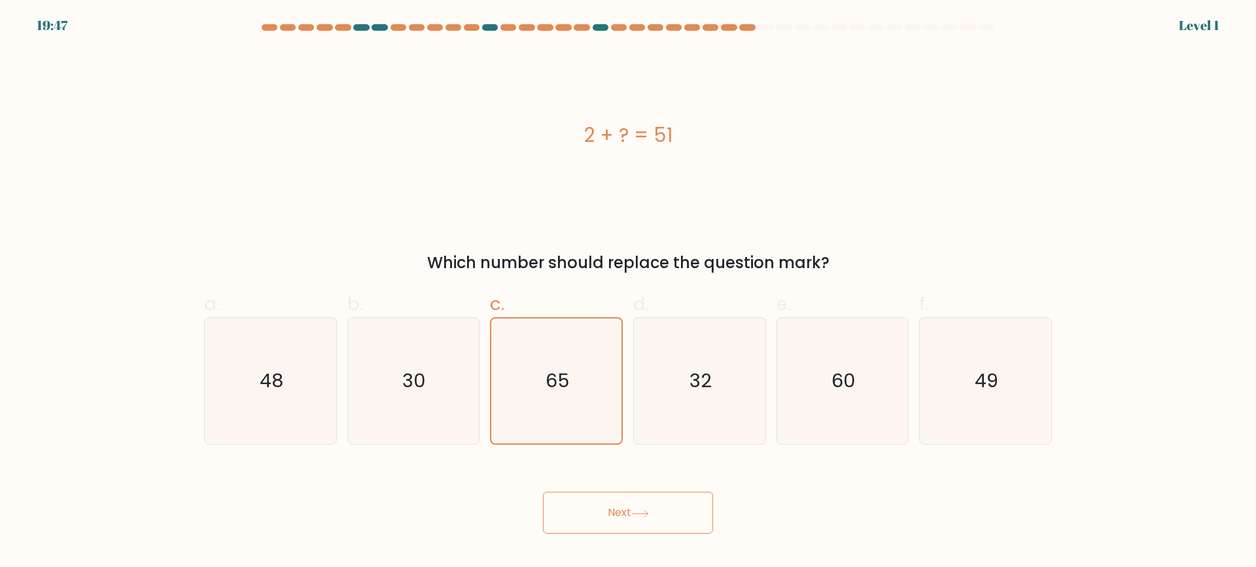
drag, startPoint x: 587, startPoint y: 498, endPoint x: 587, endPoint y: 486, distance: 11.8
click at [587, 496] on button "Next" at bounding box center [628, 513] width 170 height 42
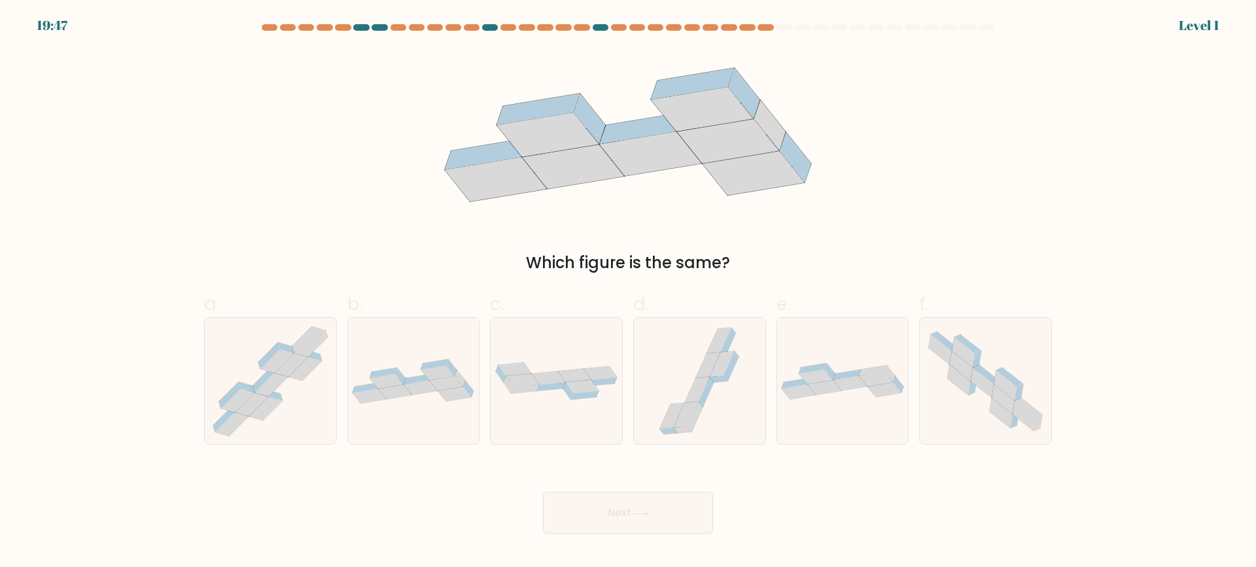
click at [565, 382] on icon at bounding box center [574, 376] width 33 height 14
click at [628, 292] on input "c." at bounding box center [628, 288] width 1 height 9
radio input "true"
drag, startPoint x: 602, startPoint y: 514, endPoint x: 584, endPoint y: 407, distance: 108.0
click at [602, 507] on button "Next" at bounding box center [628, 513] width 170 height 42
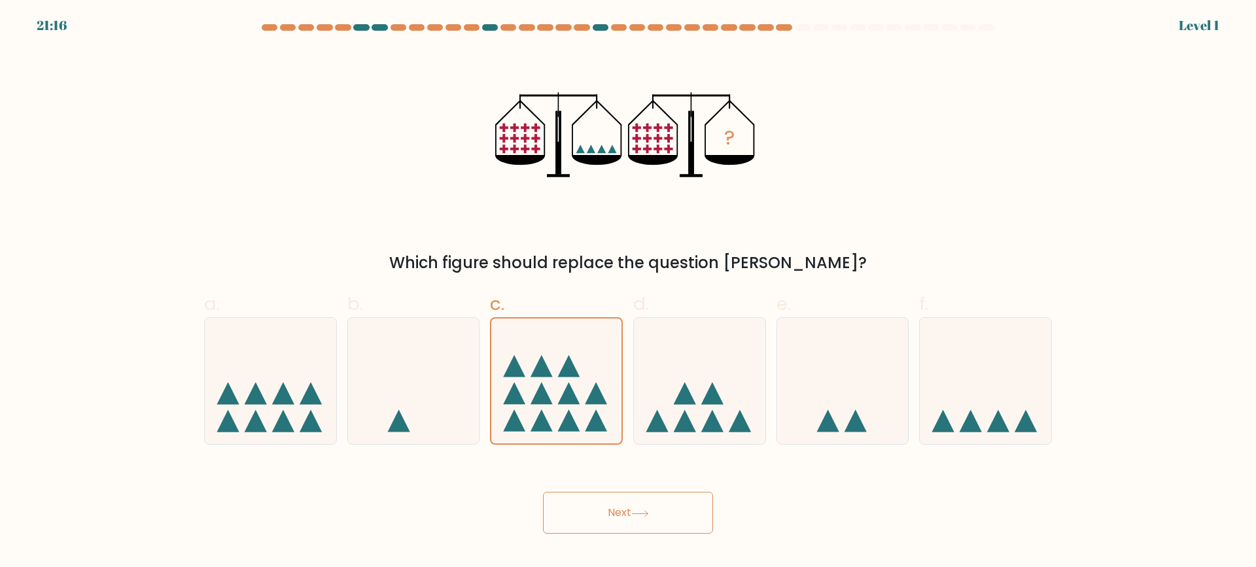
click at [603, 478] on div "Next" at bounding box center [627, 496] width 863 height 73
click at [590, 486] on div "Next" at bounding box center [627, 496] width 863 height 73
click at [590, 507] on button "Next" at bounding box center [628, 513] width 170 height 42
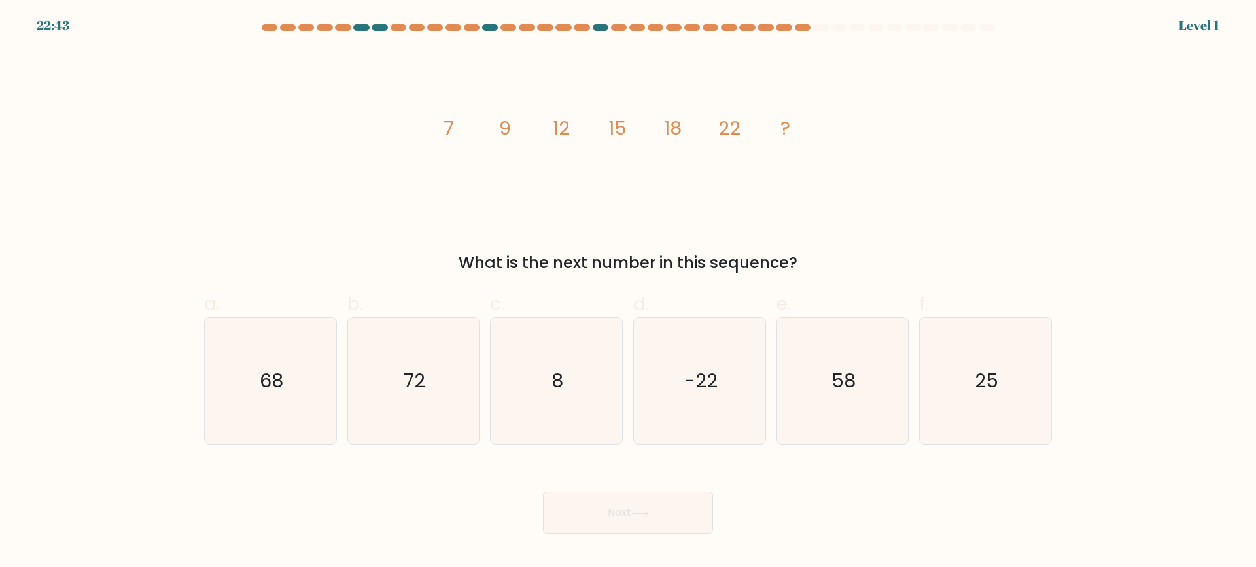
click at [567, 392] on icon "8" at bounding box center [556, 381] width 126 height 126
click at [628, 292] on input "c. 8" at bounding box center [628, 288] width 1 height 9
radio input "true"
click at [592, 502] on button "Next" at bounding box center [628, 513] width 170 height 42
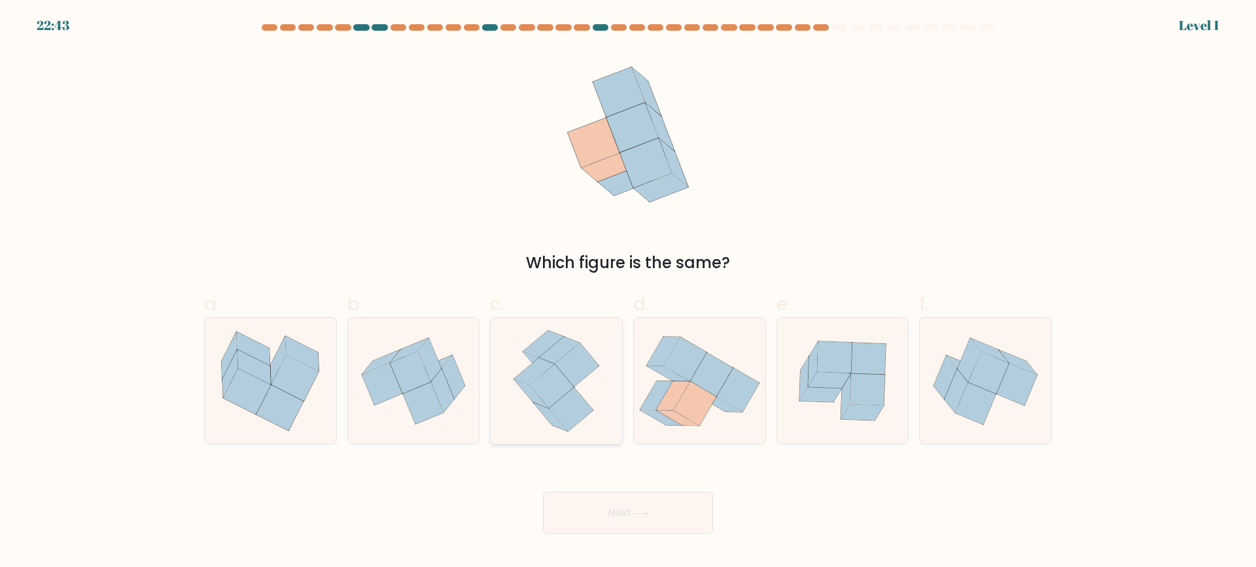
click at [575, 400] on icon at bounding box center [571, 410] width 44 height 44
click at [628, 292] on input "c." at bounding box center [628, 288] width 1 height 9
radio input "true"
click at [592, 494] on button "Next" at bounding box center [628, 513] width 170 height 42
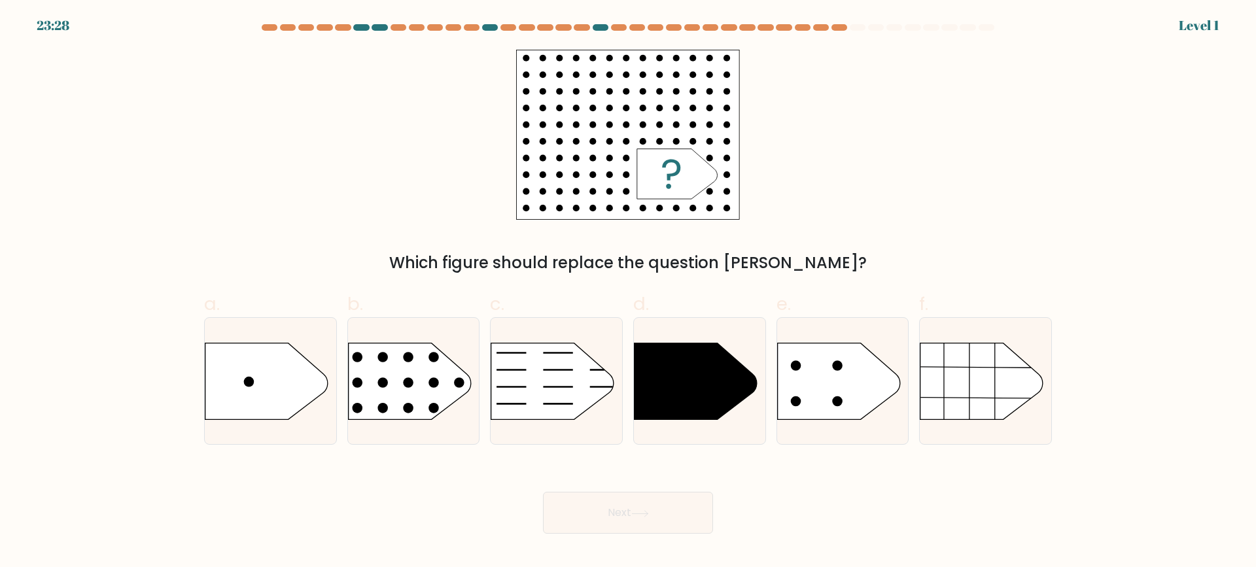
click at [583, 462] on div "Next" at bounding box center [627, 496] width 863 height 73
click at [575, 404] on icon at bounding box center [552, 381] width 123 height 77
click at [628, 292] on input "c." at bounding box center [628, 288] width 1 height 9
radio input "true"
click at [586, 507] on button "Next" at bounding box center [628, 513] width 170 height 42
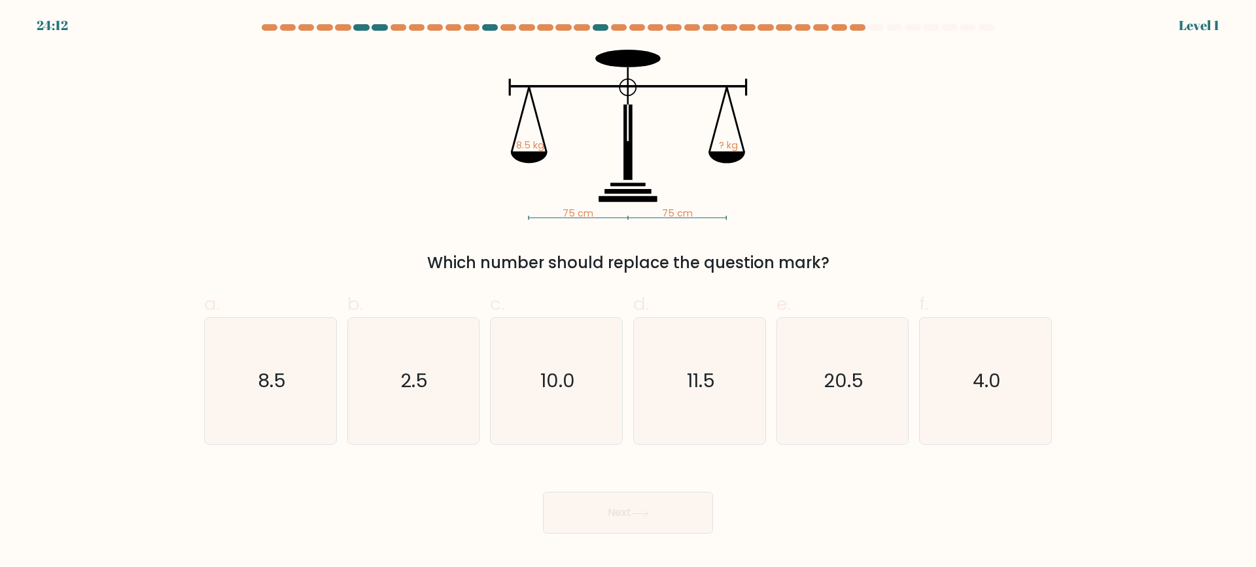
click at [565, 400] on icon "10.0" at bounding box center [556, 381] width 126 height 126
click at [628, 292] on input "c. 10.0" at bounding box center [628, 288] width 1 height 9
radio input "true"
click at [590, 514] on button "Next" at bounding box center [628, 513] width 170 height 42
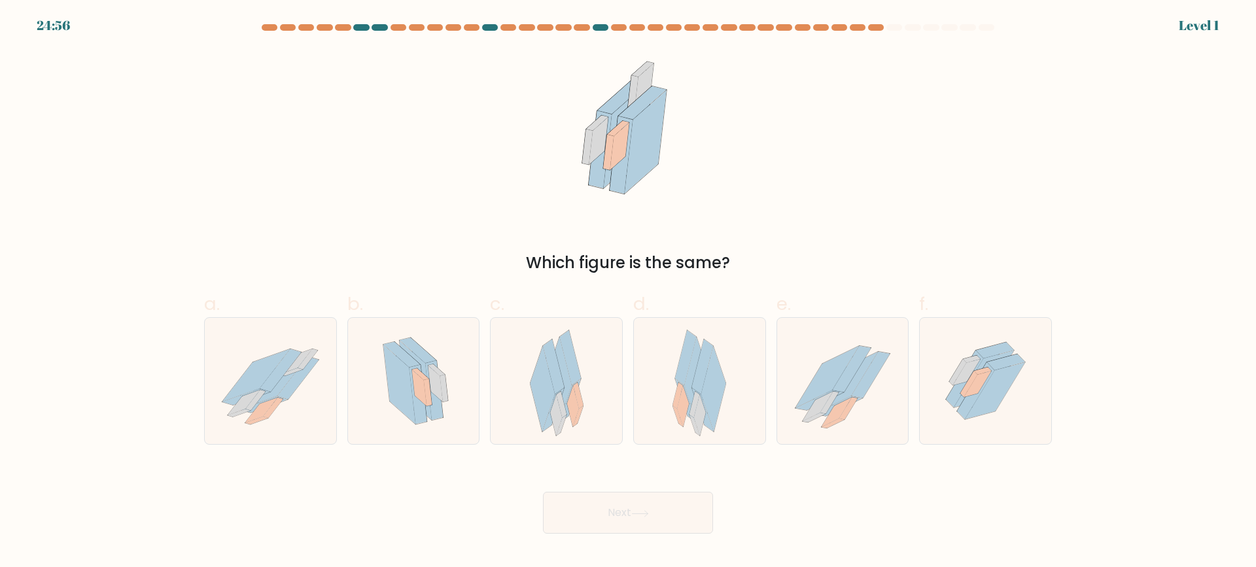
click at [569, 377] on icon at bounding box center [559, 379] width 25 height 85
click at [628, 292] on input "c." at bounding box center [628, 288] width 1 height 9
radio input "true"
click at [601, 516] on button "Next" at bounding box center [628, 513] width 170 height 42
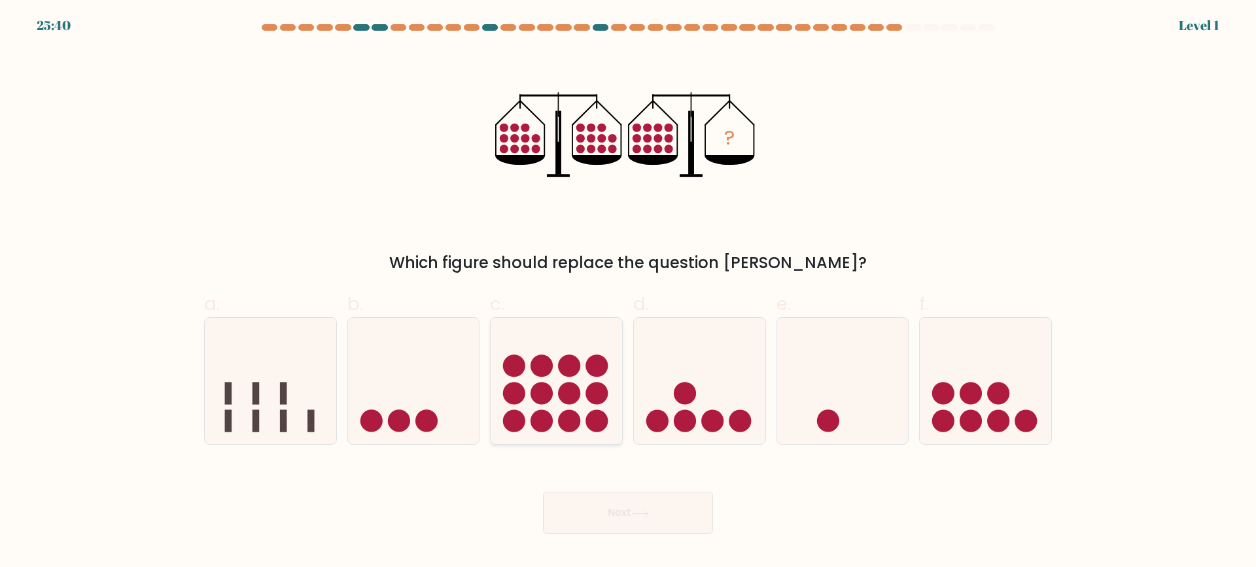
click at [579, 394] on circle at bounding box center [569, 393] width 22 height 22
click at [628, 292] on input "c." at bounding box center [628, 288] width 1 height 9
radio input "true"
drag, startPoint x: 604, startPoint y: 509, endPoint x: 604, endPoint y: 500, distance: 9.2
click at [604, 509] on button "Next" at bounding box center [628, 513] width 170 height 42
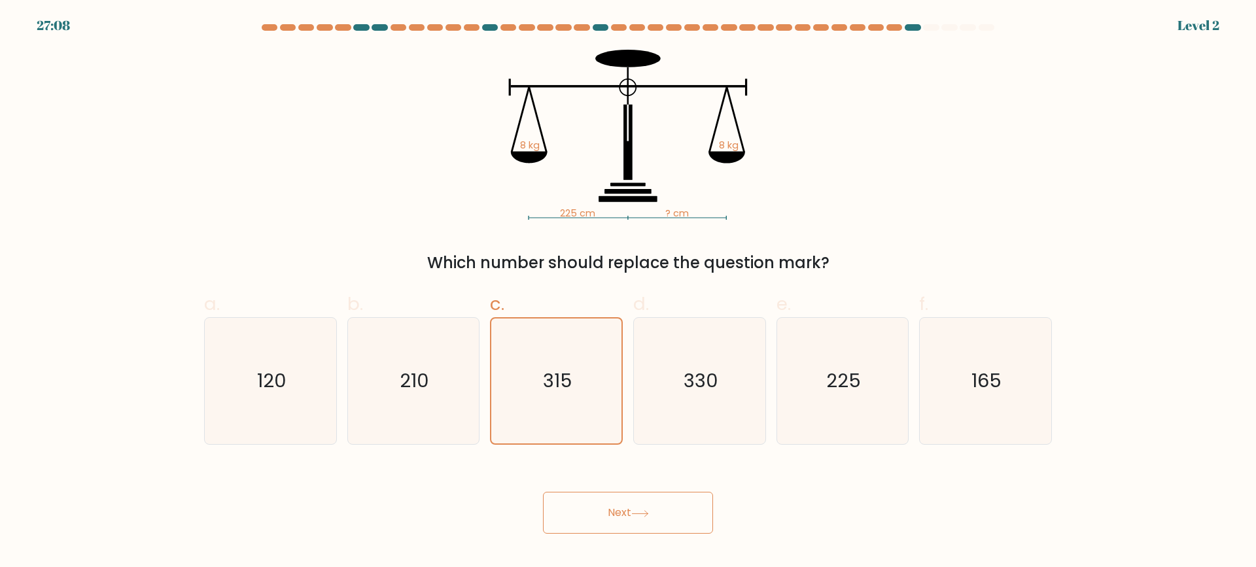
click at [621, 507] on button "Next" at bounding box center [628, 513] width 170 height 42
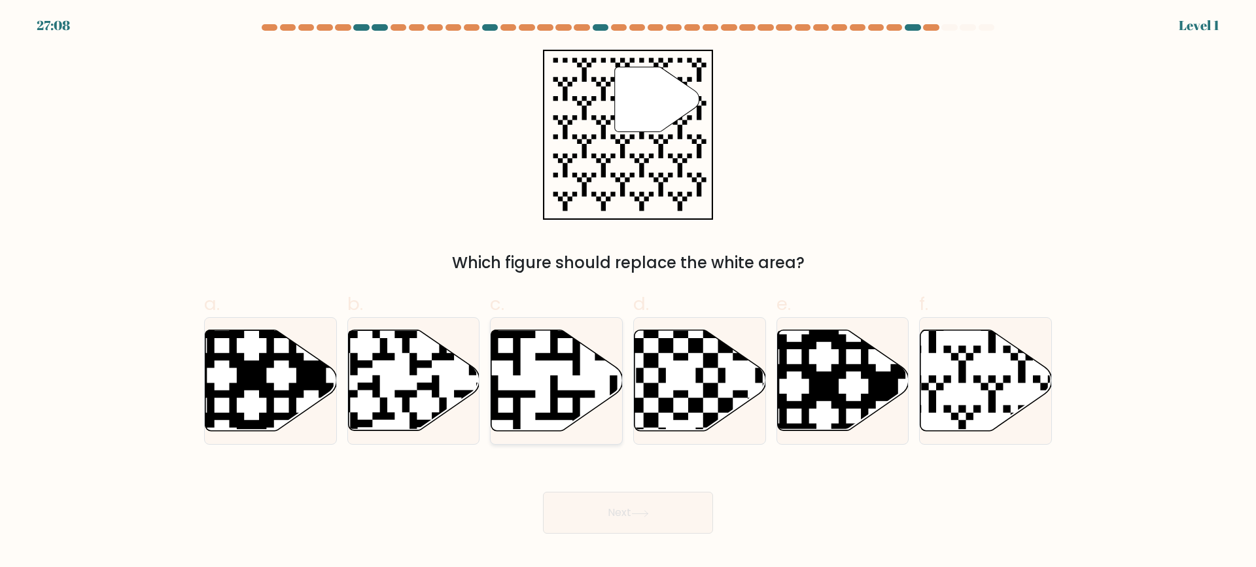
click at [575, 390] on icon at bounding box center [556, 380] width 131 height 101
click at [628, 292] on input "c." at bounding box center [628, 288] width 1 height 9
radio input "true"
click at [602, 509] on button "Next" at bounding box center [628, 513] width 170 height 42
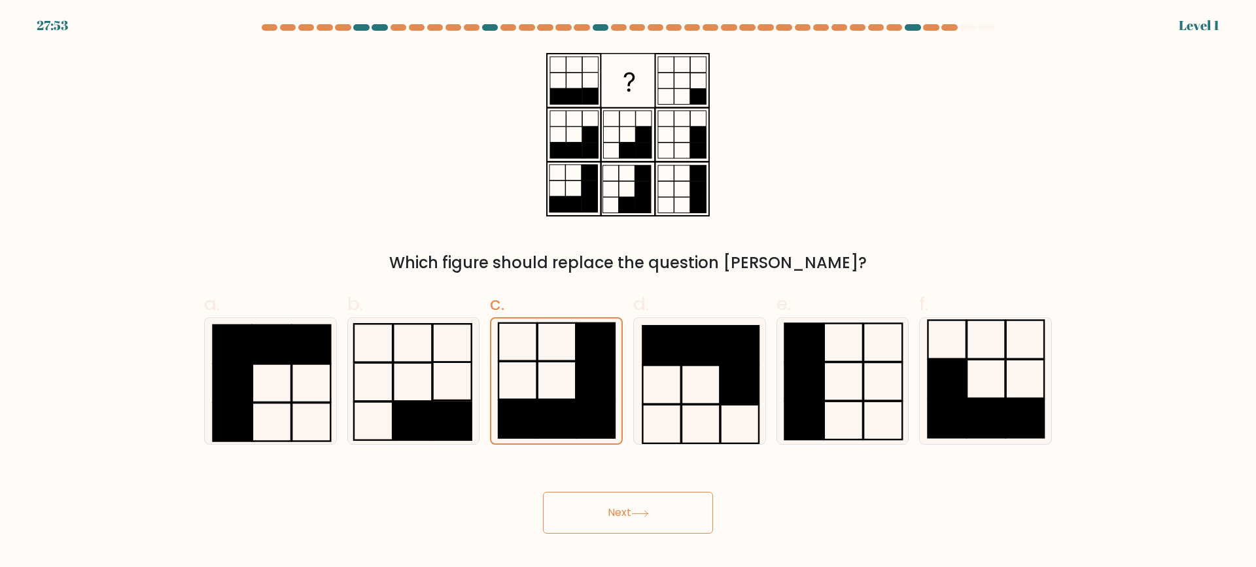
click at [619, 520] on button "Next" at bounding box center [628, 513] width 170 height 42
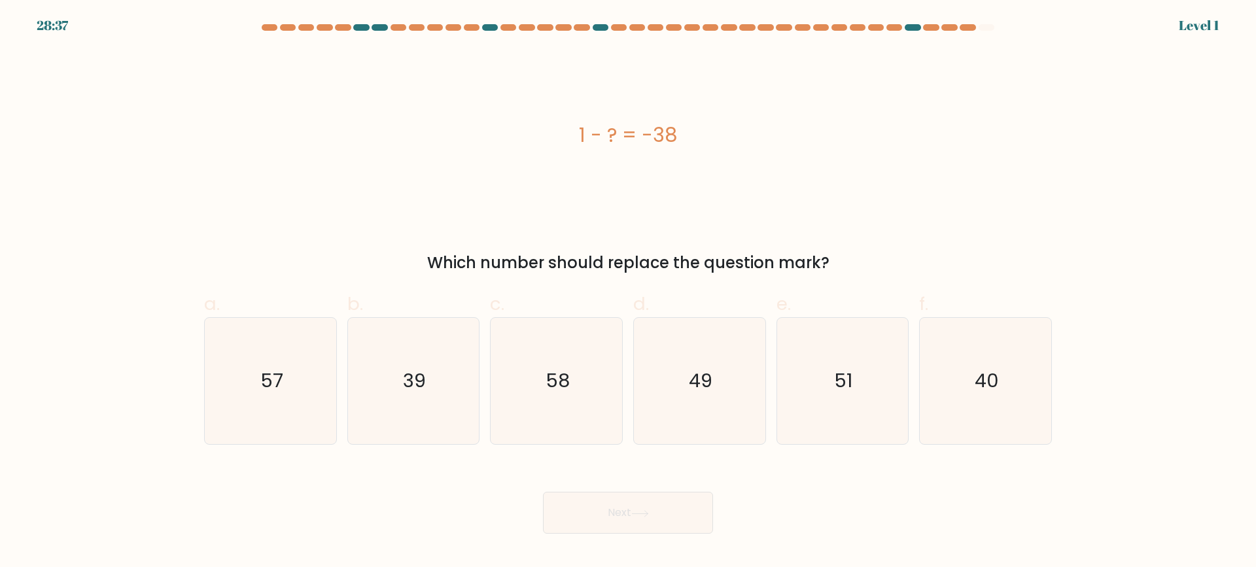
click at [592, 414] on icon "58" at bounding box center [556, 381] width 126 height 126
click at [628, 292] on input "c. 58" at bounding box center [628, 288] width 1 height 9
radio input "true"
click at [606, 495] on button "Next" at bounding box center [628, 513] width 170 height 42
click at [583, 401] on icon "58" at bounding box center [556, 380] width 125 height 125
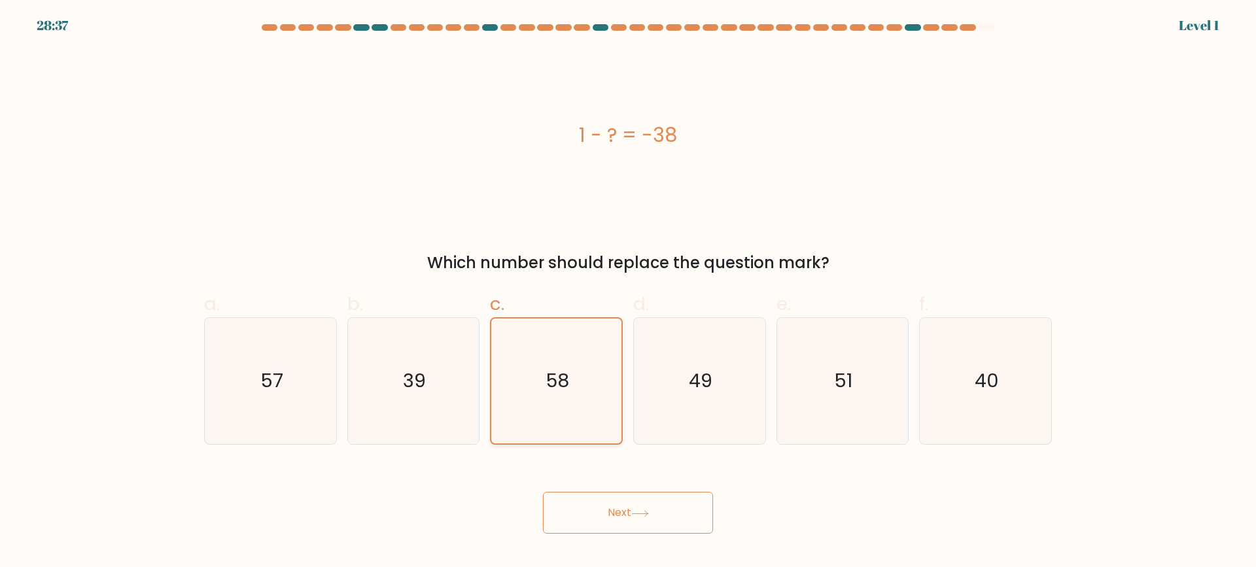
click at [628, 292] on input "c. 58" at bounding box center [628, 288] width 1 height 9
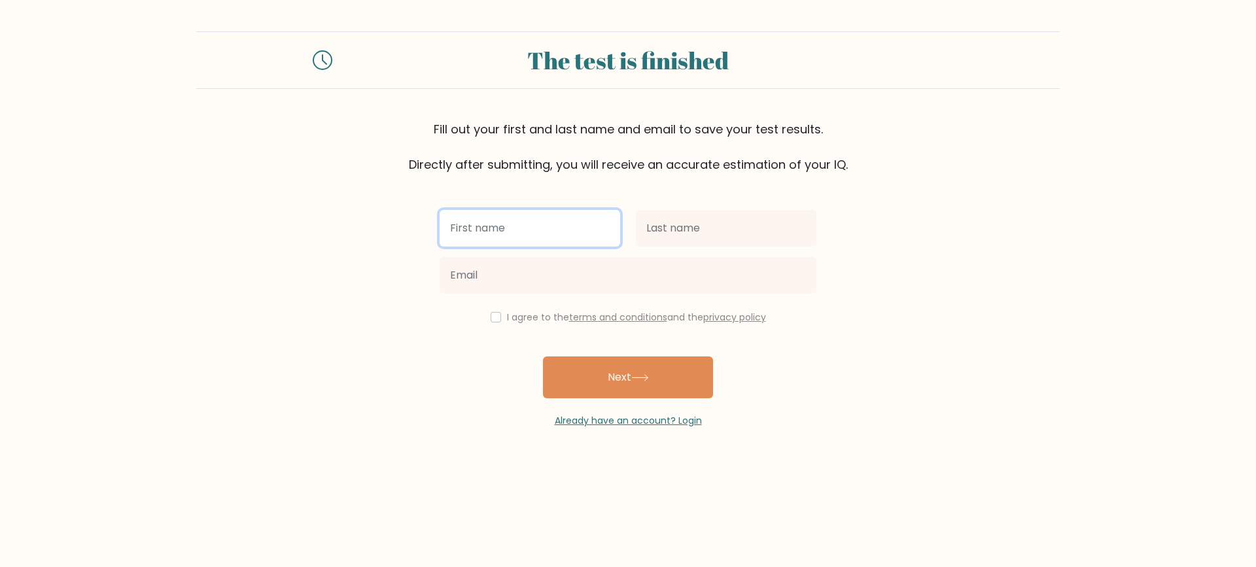
click at [553, 234] on input "text" at bounding box center [529, 228] width 180 height 37
type input "kllkmlk2"
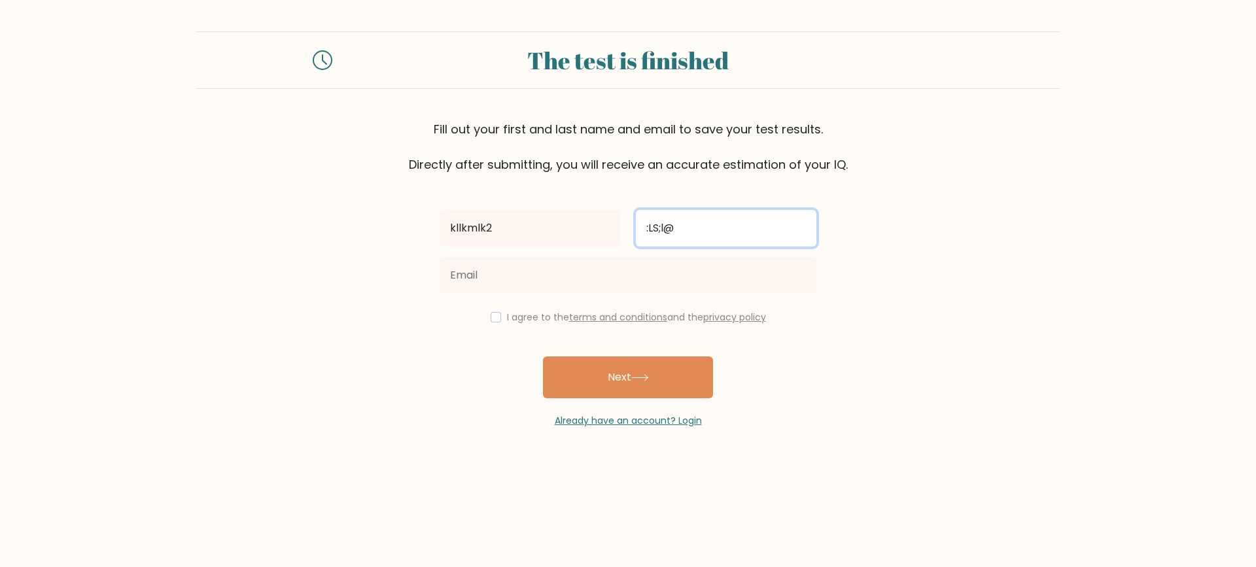
type input ":LS;l@"
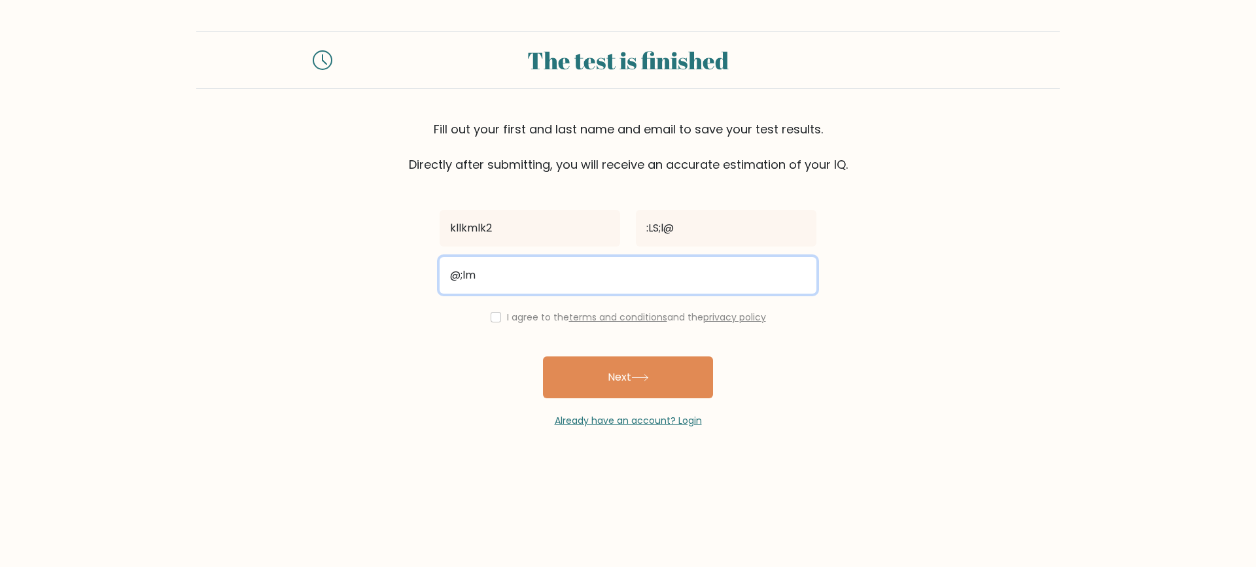
type input "@;"
type input "l"
type input "kkkjj@ghil.com"
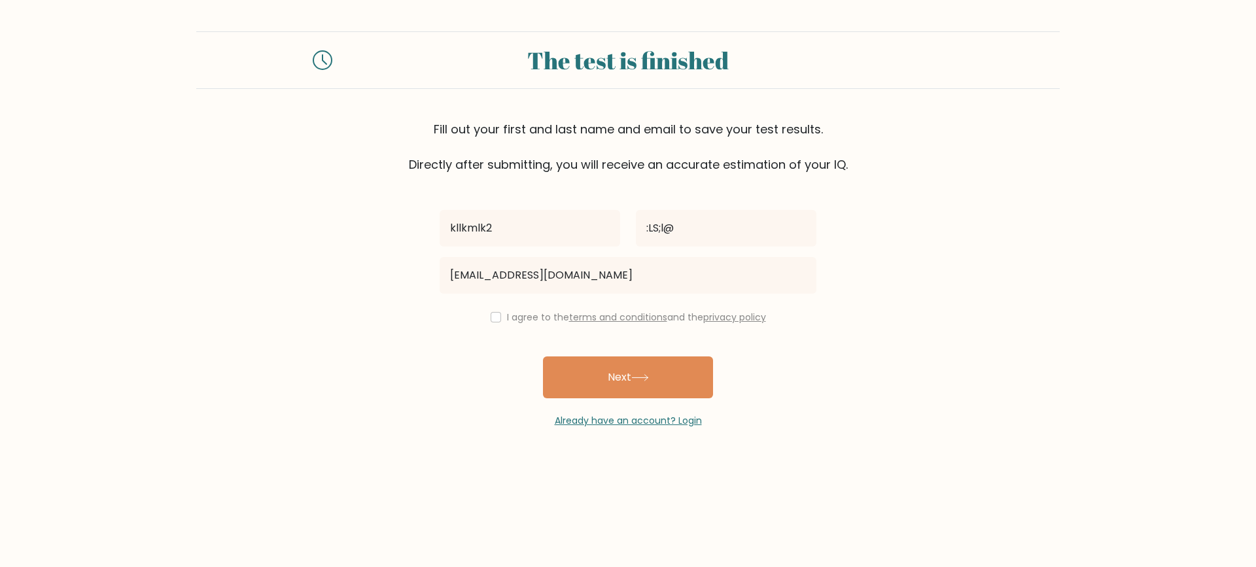
click at [507, 318] on label "I agree to the terms and conditions and the privacy policy" at bounding box center [636, 317] width 259 height 13
click at [492, 318] on input "checkbox" at bounding box center [495, 317] width 10 height 10
checkbox input "true"
click at [593, 383] on button "Next" at bounding box center [628, 377] width 170 height 42
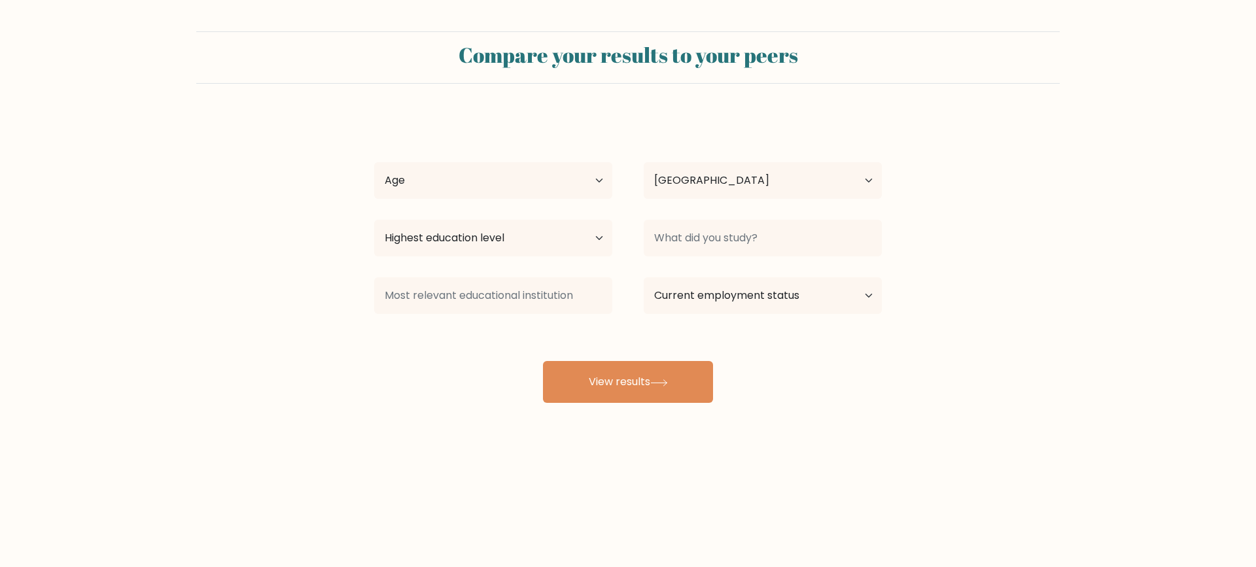
select select "AL"
click at [640, 394] on button "View results" at bounding box center [628, 382] width 170 height 42
click at [490, 179] on select "Age Under 18 years old 18-24 years old 25-34 years old 35-44 years old 45-54 ye…" at bounding box center [493, 180] width 238 height 37
select select "45_54"
click at [374, 162] on select "Age Under 18 years old 18-24 years old 25-34 years old 35-44 years old 45-54 ye…" at bounding box center [493, 180] width 238 height 37
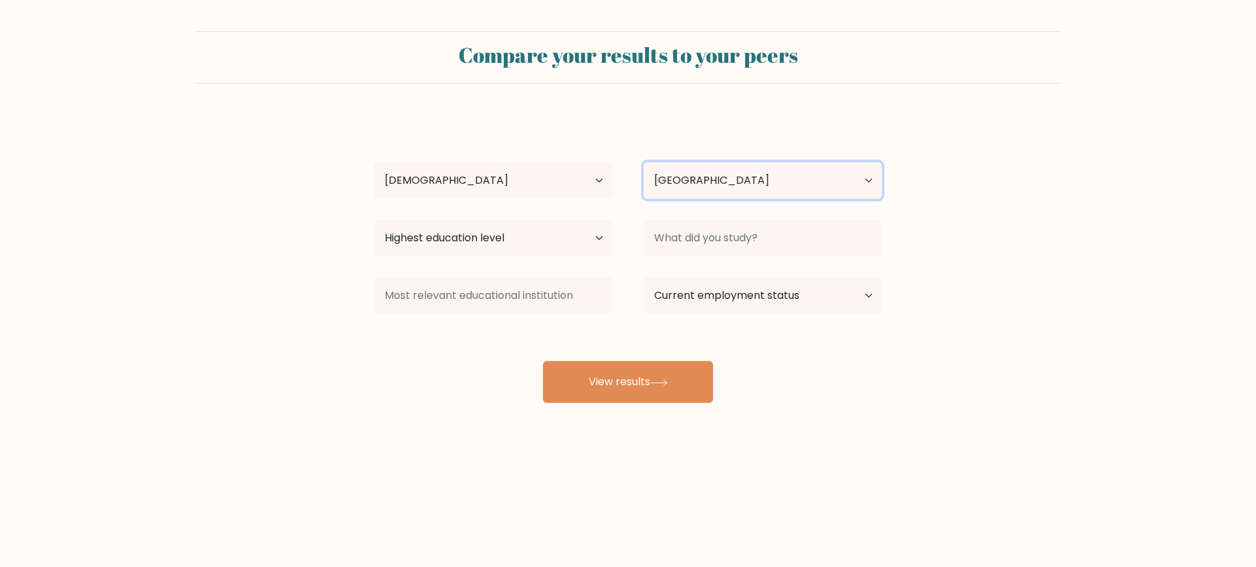
click at [710, 187] on select "Country Afghanistan Albania Algeria American Samoa Andorra Angola Anguilla Anta…" at bounding box center [762, 180] width 238 height 37
select select "AI"
click at [643, 162] on select "Country Afghanistan Albania Algeria American Samoa Andorra Angola Anguilla Anta…" at bounding box center [762, 180] width 238 height 37
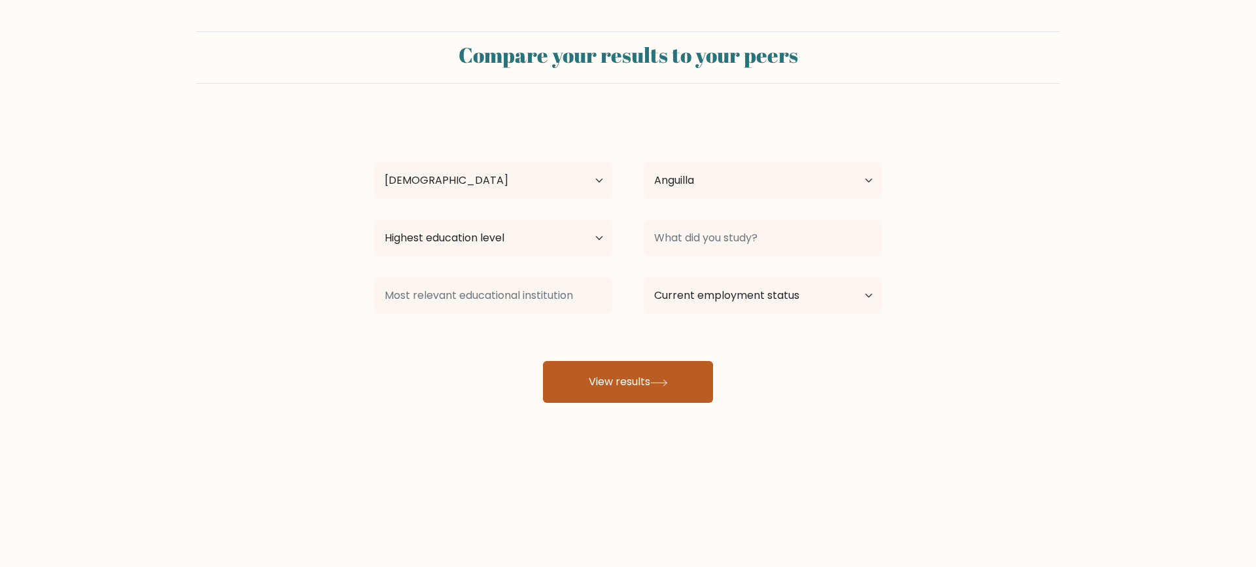
click at [609, 381] on button "View results" at bounding box center [628, 382] width 170 height 42
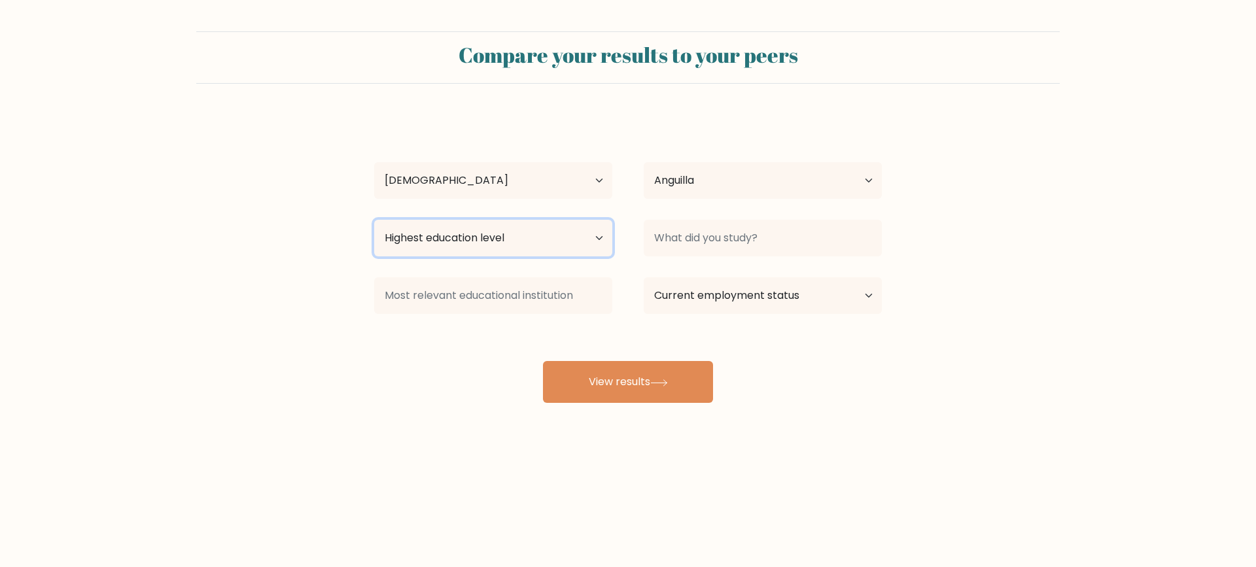
click at [543, 243] on select "Highest education level No schooling Primary Lower Secondary Upper Secondary Oc…" at bounding box center [493, 238] width 238 height 37
select select "lower_secondary"
click at [374, 220] on select "Highest education level No schooling Primary Lower Secondary Upper Secondary Oc…" at bounding box center [493, 238] width 238 height 37
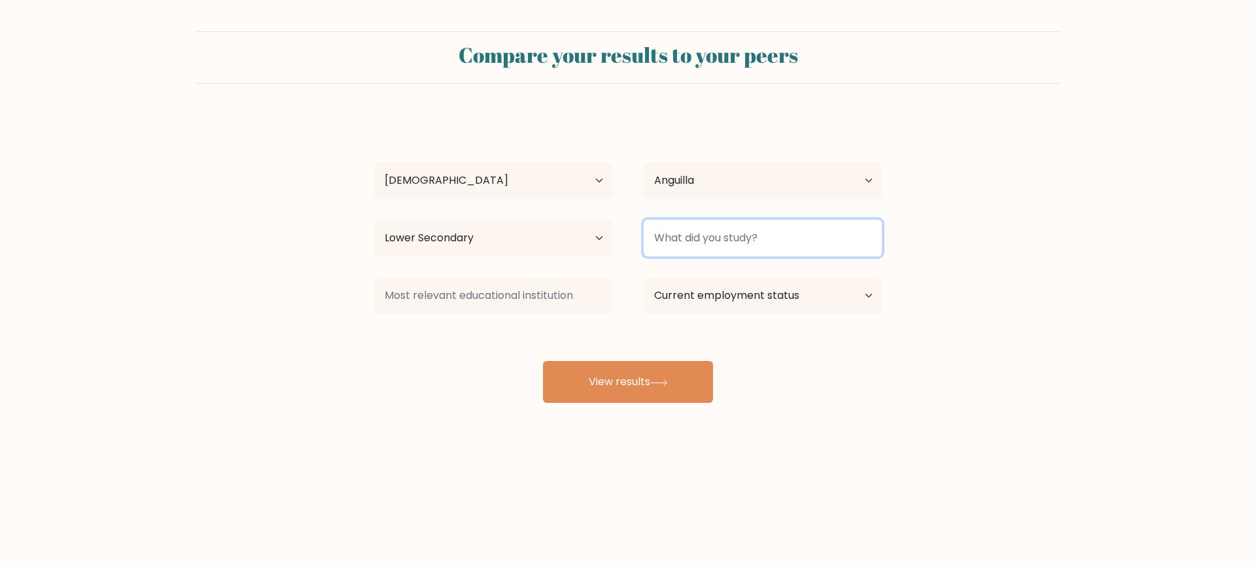
click at [719, 229] on input at bounding box center [762, 238] width 238 height 37
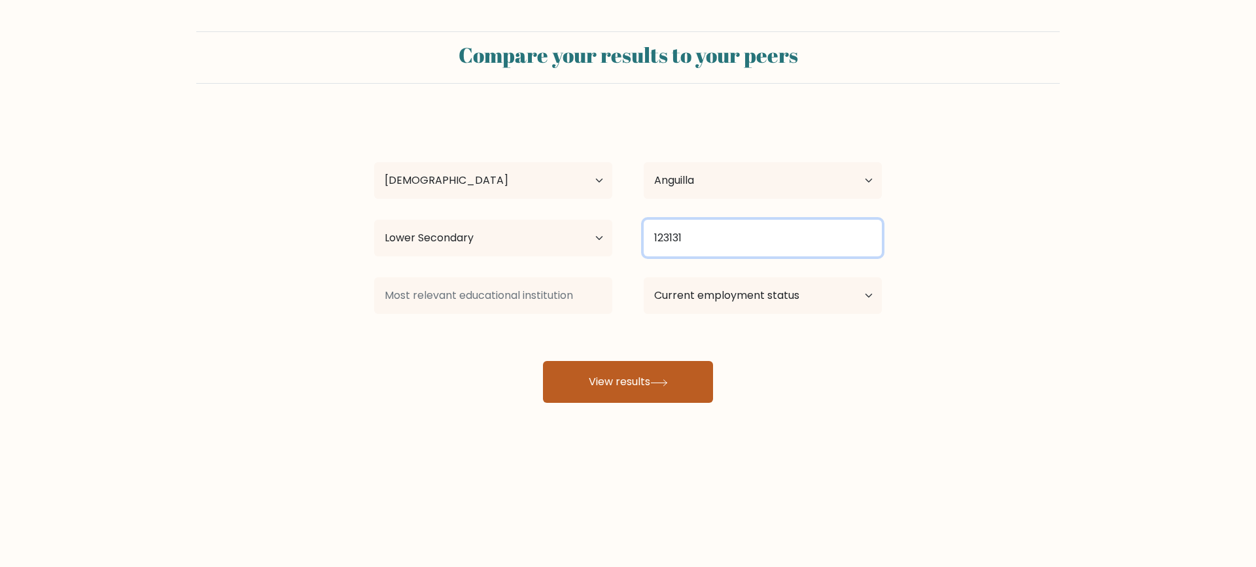
type input "123131"
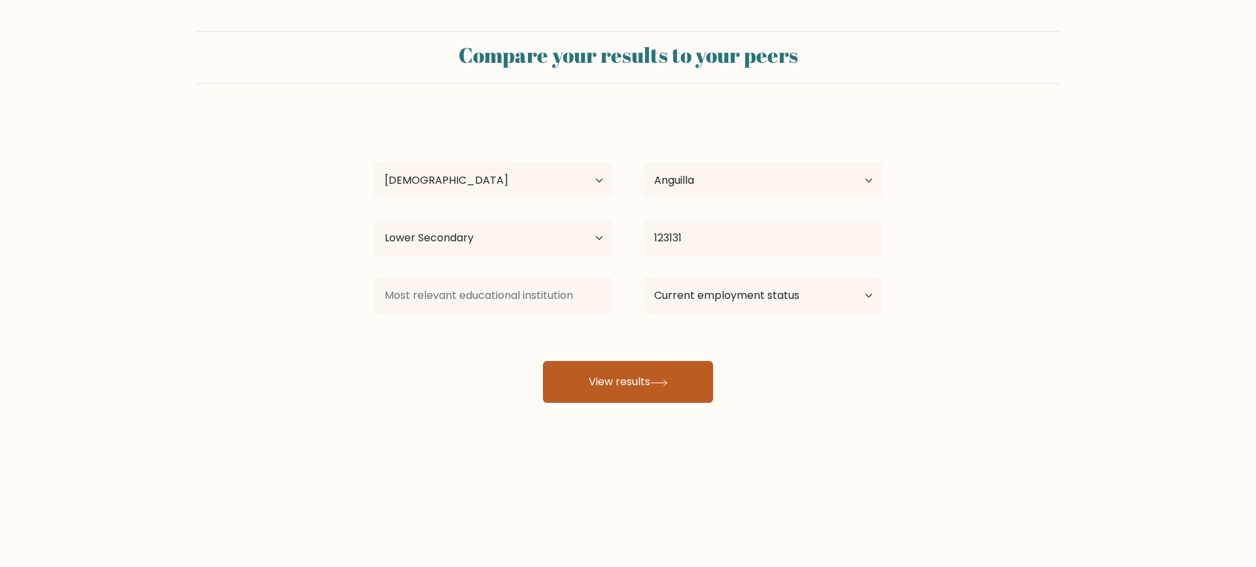
click at [652, 366] on button "View results" at bounding box center [628, 382] width 170 height 42
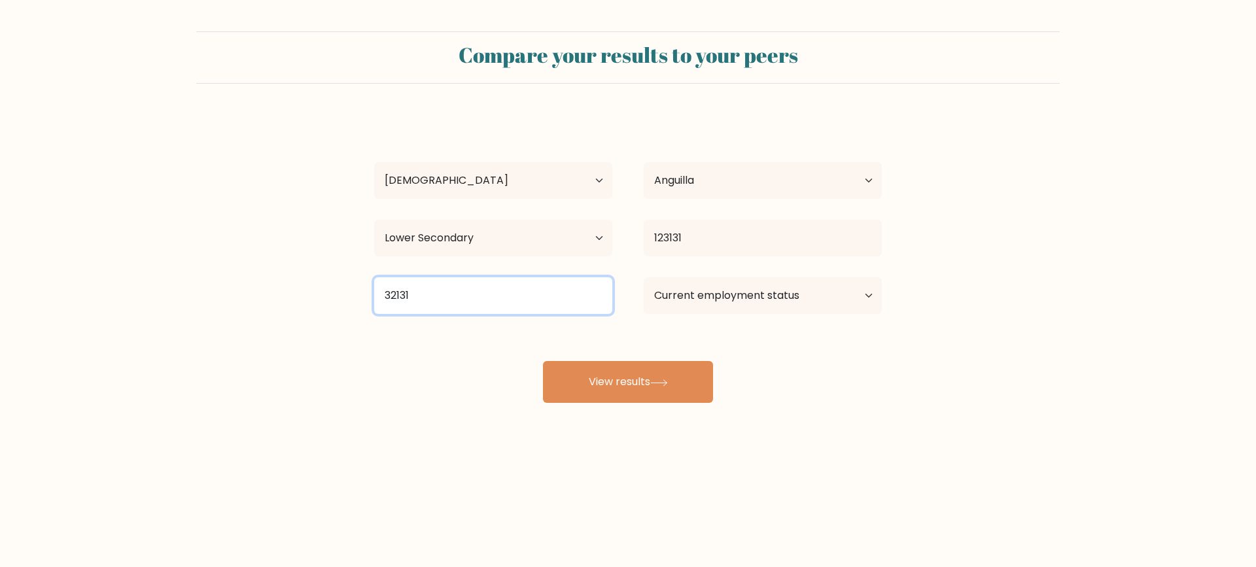
type input "32131"
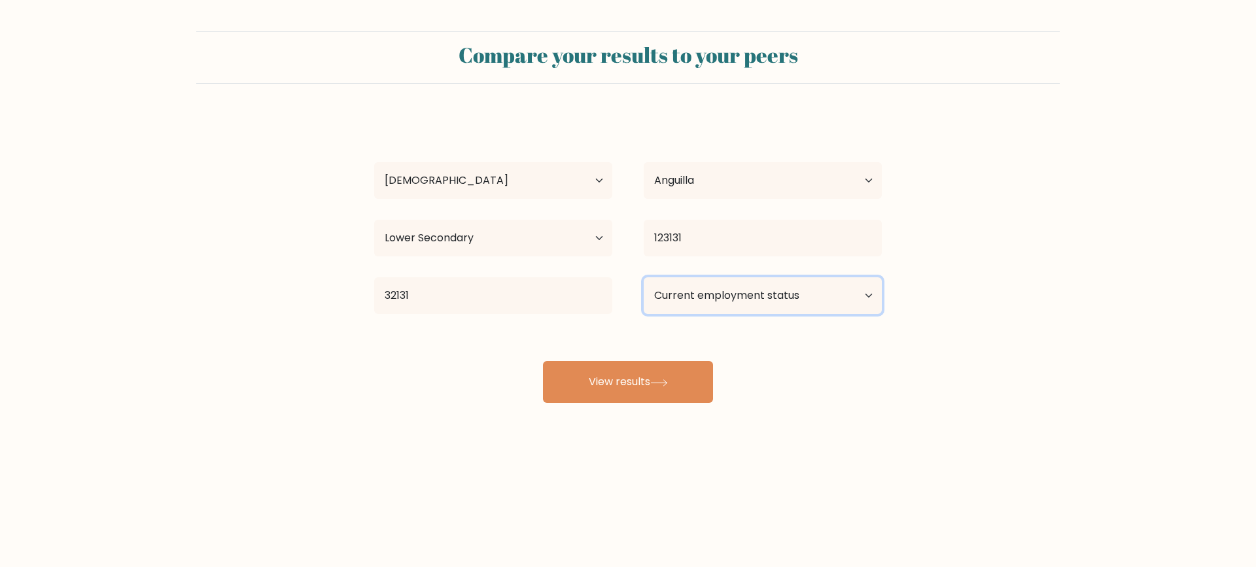
click at [702, 295] on select "Current employment status Employed Student Retired Other / prefer not to answer" at bounding box center [762, 295] width 238 height 37
select select "student"
click at [643, 277] on select "Current employment status Employed Student Retired Other / prefer not to answer" at bounding box center [762, 295] width 238 height 37
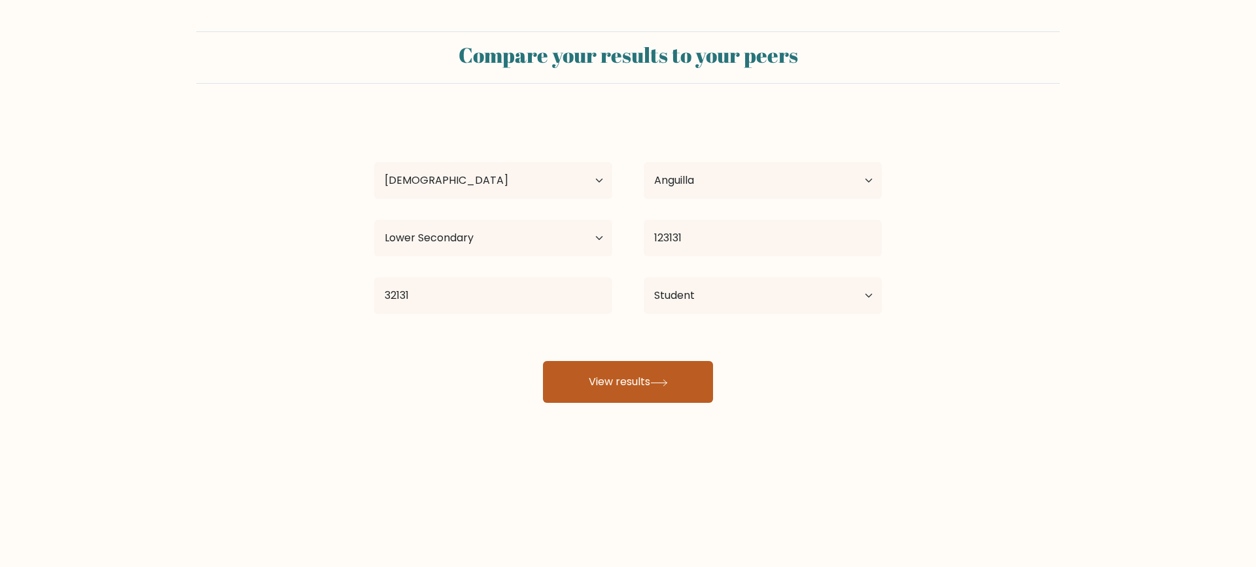
click at [633, 394] on button "View results" at bounding box center [628, 382] width 170 height 42
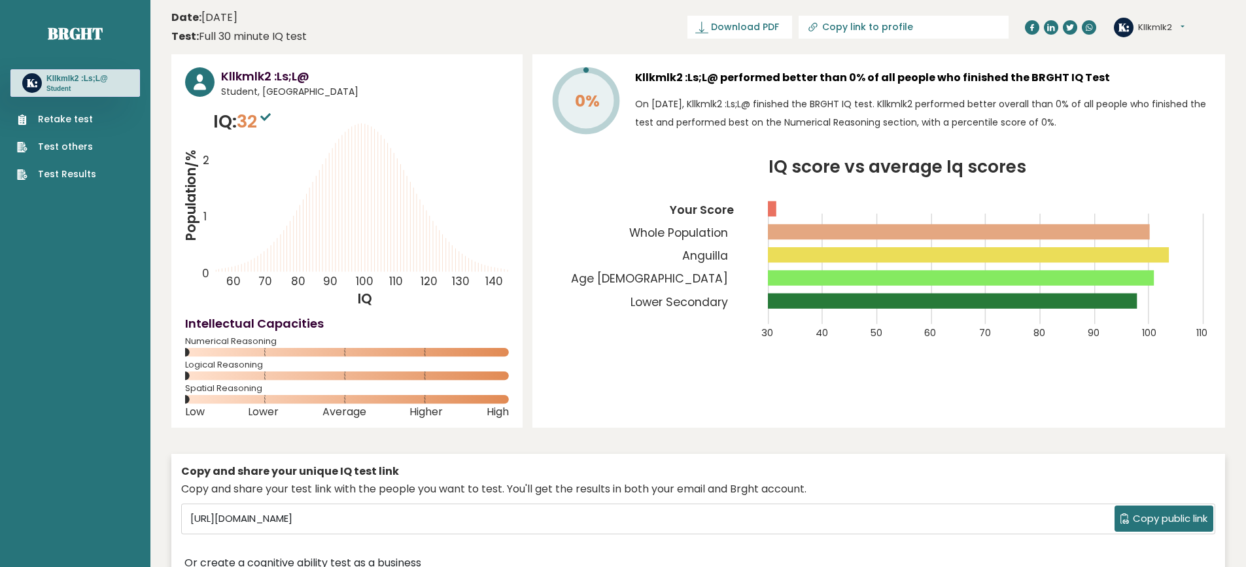
click at [572, 105] on icon at bounding box center [585, 100] width 61 height 61
click at [572, 104] on icon at bounding box center [585, 100] width 61 height 61
click at [579, 101] on tspan "0%" at bounding box center [587, 101] width 25 height 23
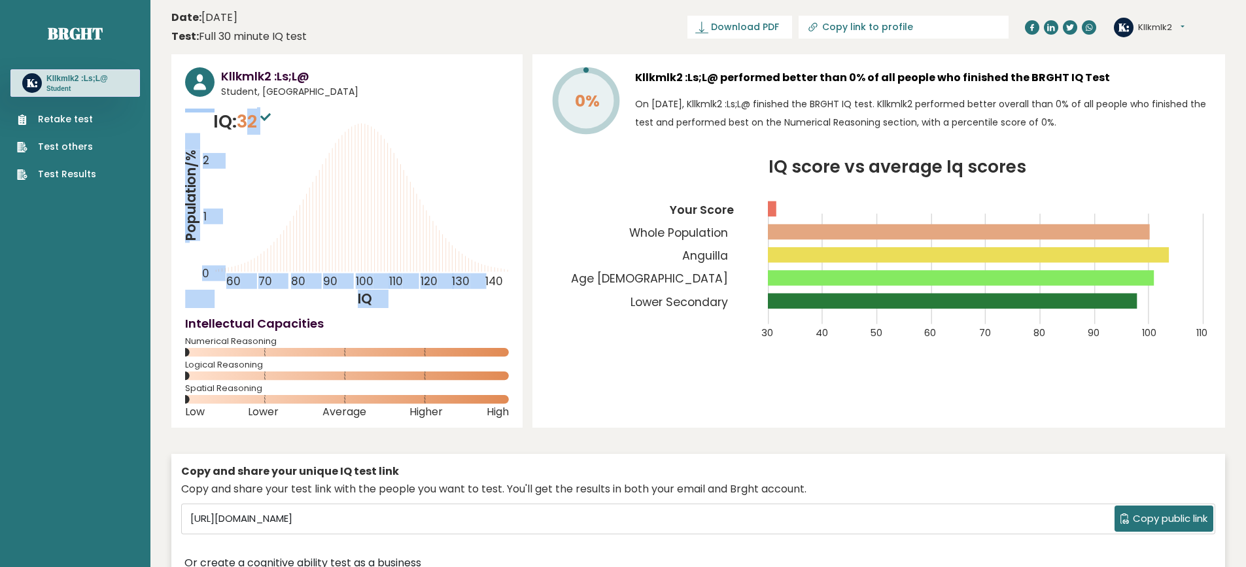
drag, startPoint x: 247, startPoint y: 124, endPoint x: 291, endPoint y: 124, distance: 43.8
click at [291, 124] on div "IQ: 32 Population/% IQ 0 1 2 60 70 80 90 100 110 120 130 140" at bounding box center [347, 208] width 324 height 199
click at [296, 122] on icon "Population/% IQ 0 1 2 60 70 80 90 100 110 120 130 140" at bounding box center [347, 208] width 324 height 199
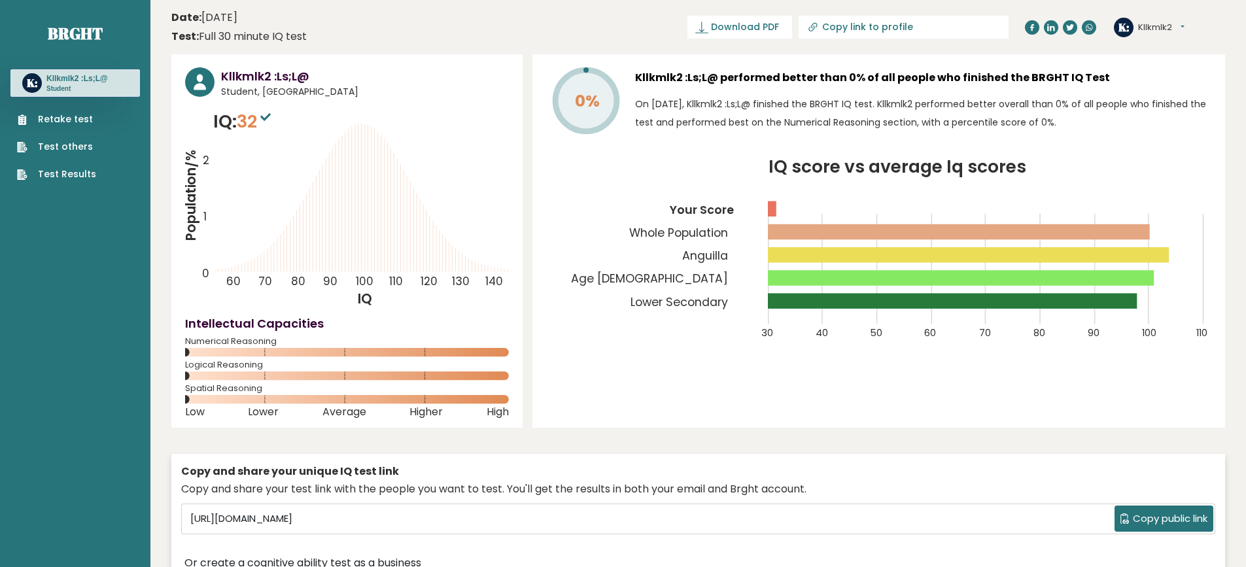
click at [290, 95] on span "Student, [GEOGRAPHIC_DATA]" at bounding box center [365, 92] width 288 height 14
click at [250, 120] on span "32" at bounding box center [255, 121] width 37 height 24
drag, startPoint x: 796, startPoint y: 475, endPoint x: 804, endPoint y: 218, distance: 257.8
click at [553, 142] on div "0% Kllkmlk2 :Ls;L@ performed better than 0% of all people who finished the BRGH…" at bounding box center [878, 240] width 693 height 373
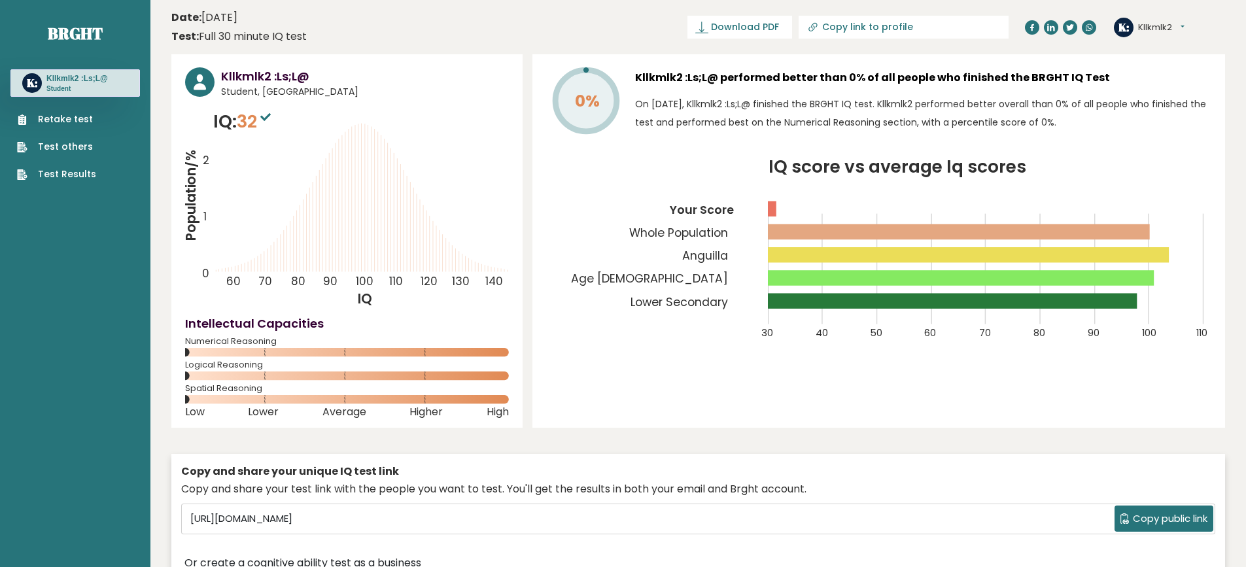
click at [468, 45] on header "Date: [DATE] Test: Full 30 minute IQ test Download PDF Downloading... Downloadi…" at bounding box center [697, 27] width 1053 height 41
click at [360, 33] on header "Date: [DATE] Test: Full 30 minute IQ test Download PDF Downloading... Downloadi…" at bounding box center [697, 27] width 1053 height 41
